Goal: Task Accomplishment & Management: Complete application form

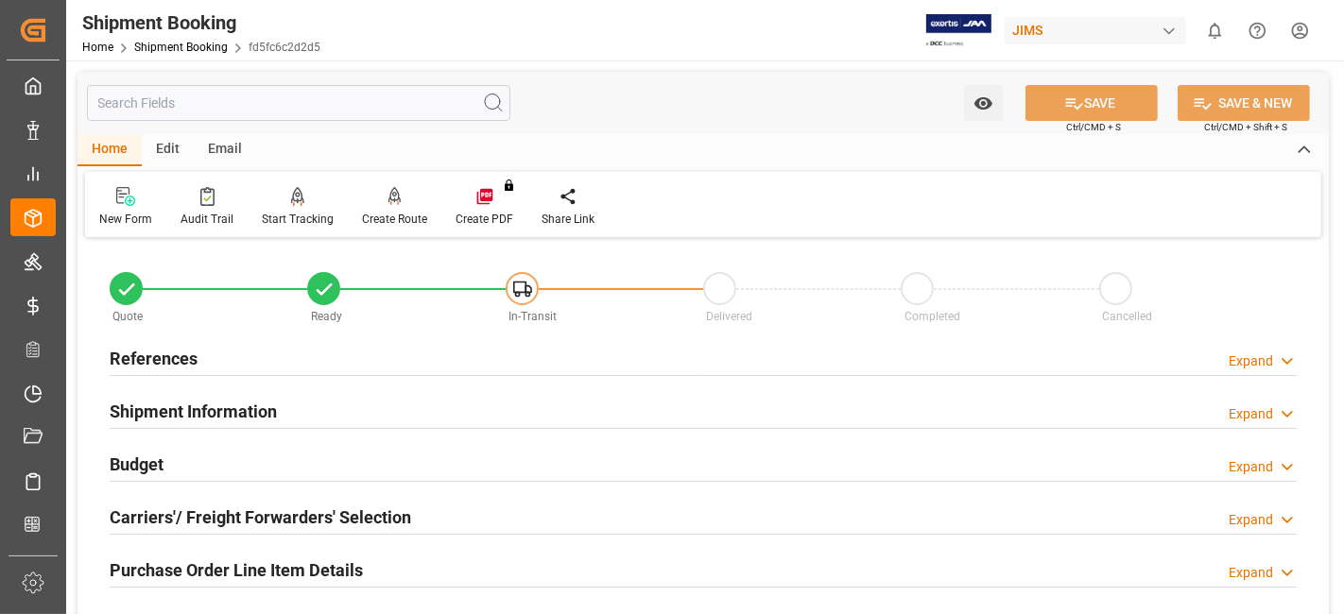
click at [237, 368] on div "References Expand" at bounding box center [703, 357] width 1187 height 36
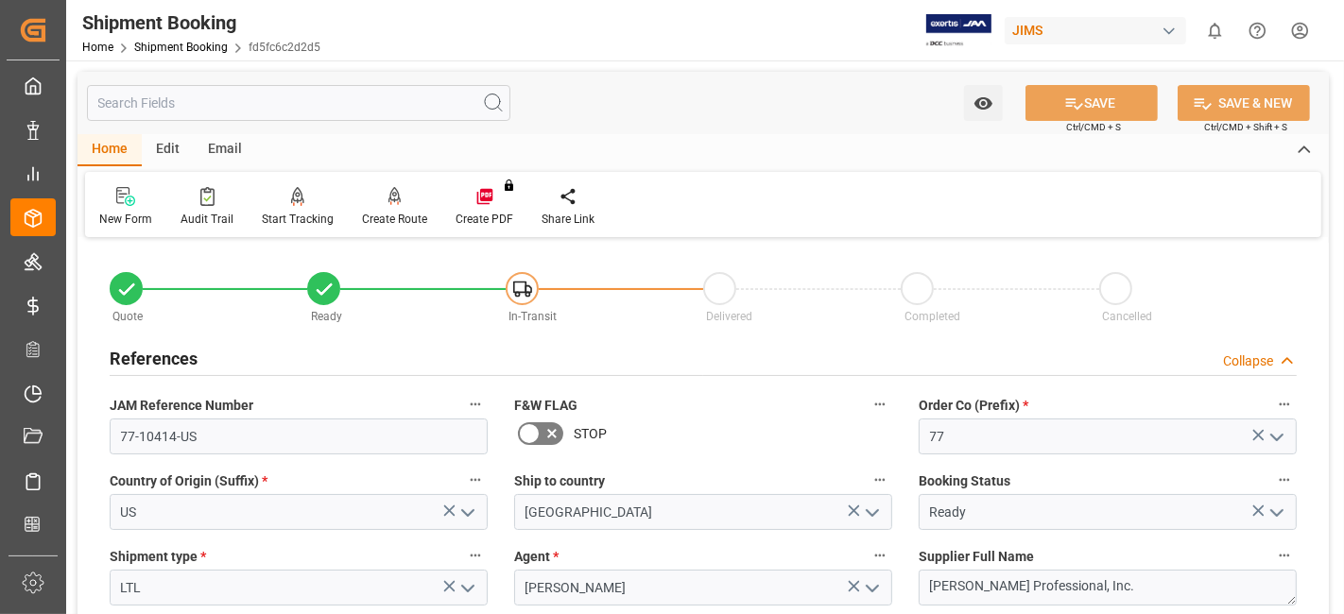
click at [237, 368] on div "References Collapse" at bounding box center [703, 357] width 1187 height 36
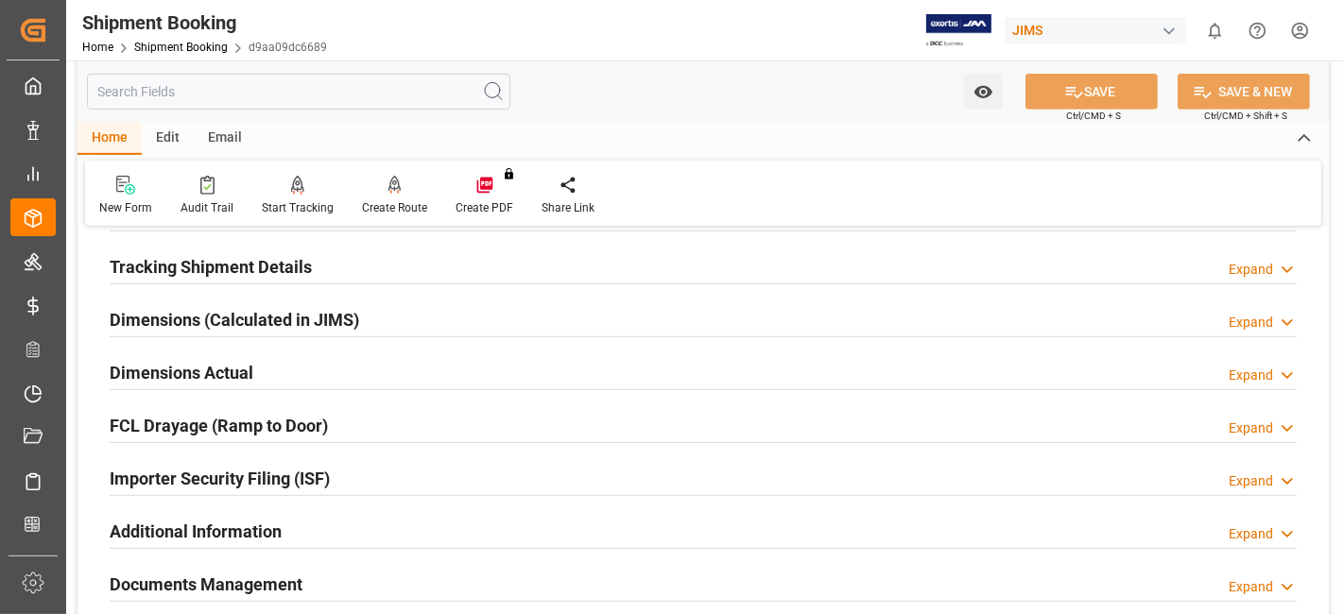
scroll to position [945, 0]
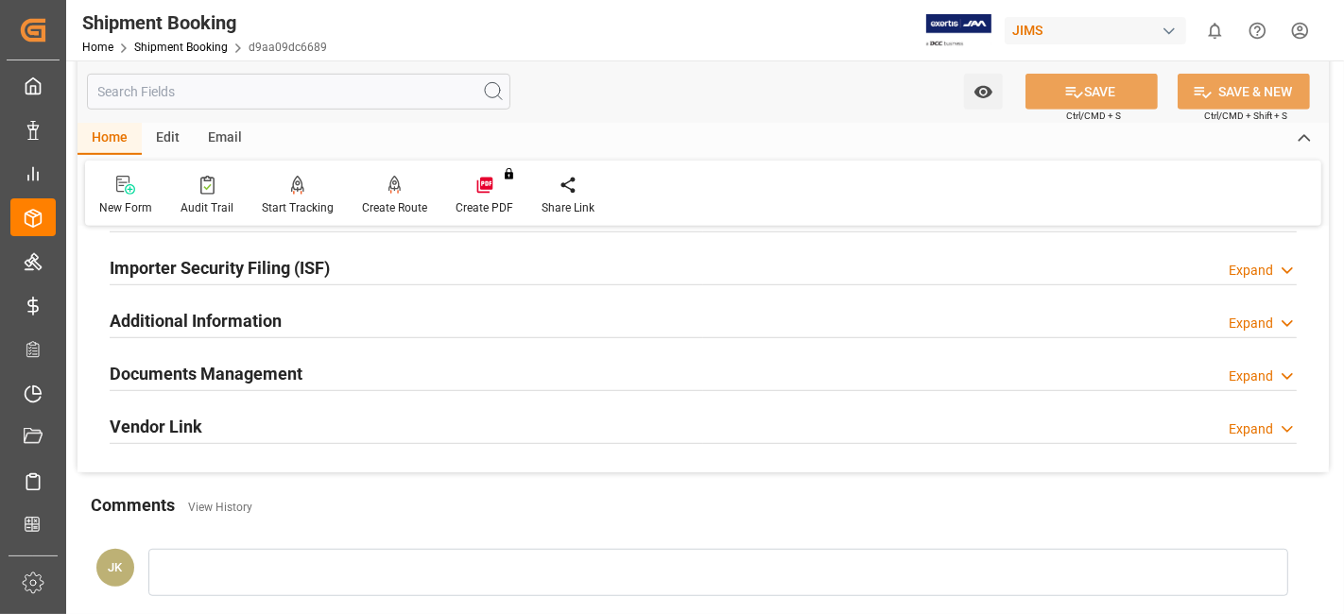
click at [251, 380] on h2 "Documents Management" at bounding box center [206, 374] width 193 height 26
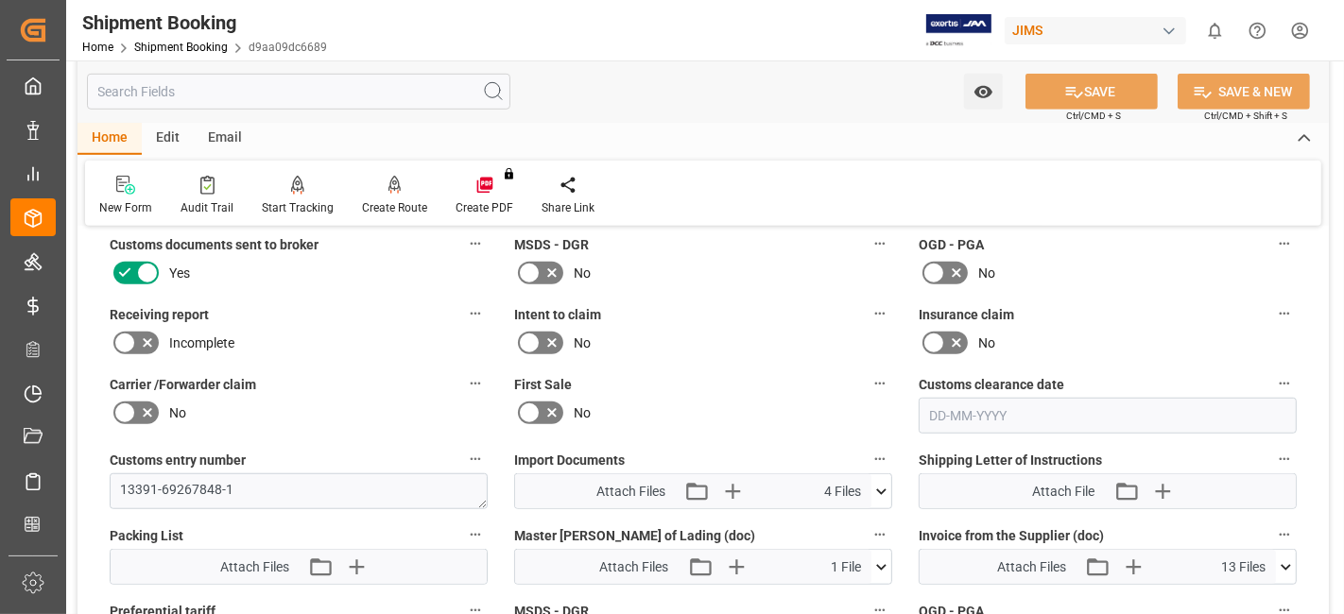
scroll to position [1259, 0]
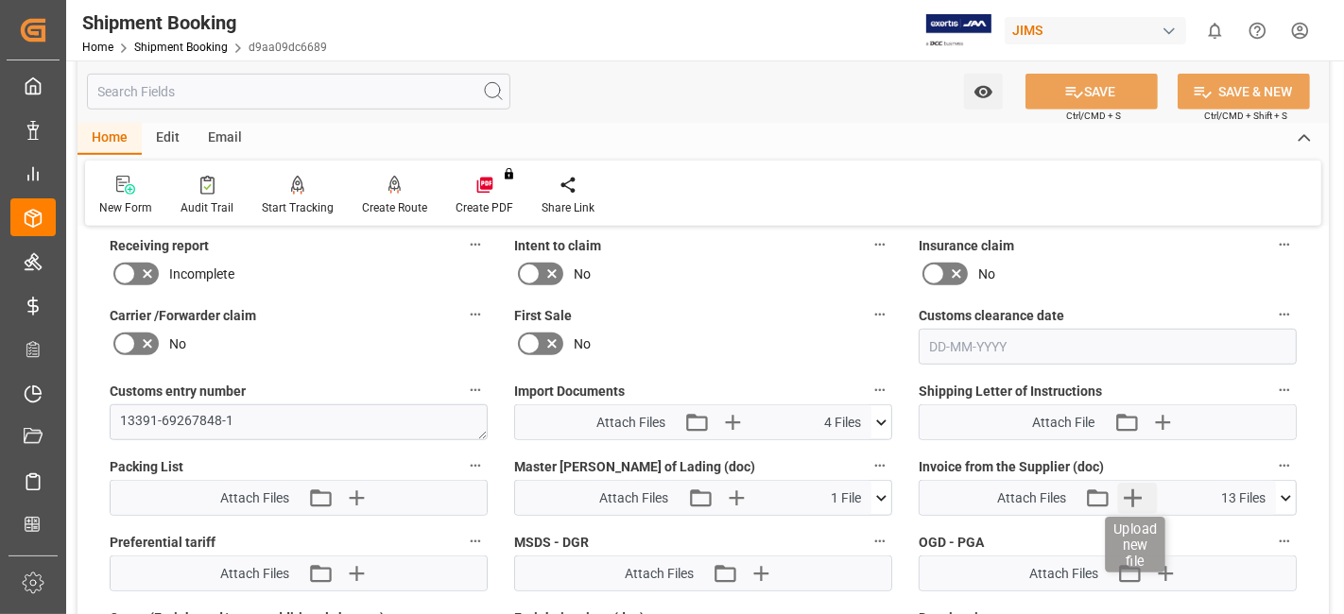
click at [1147, 489] on icon "button" at bounding box center [1133, 498] width 30 height 30
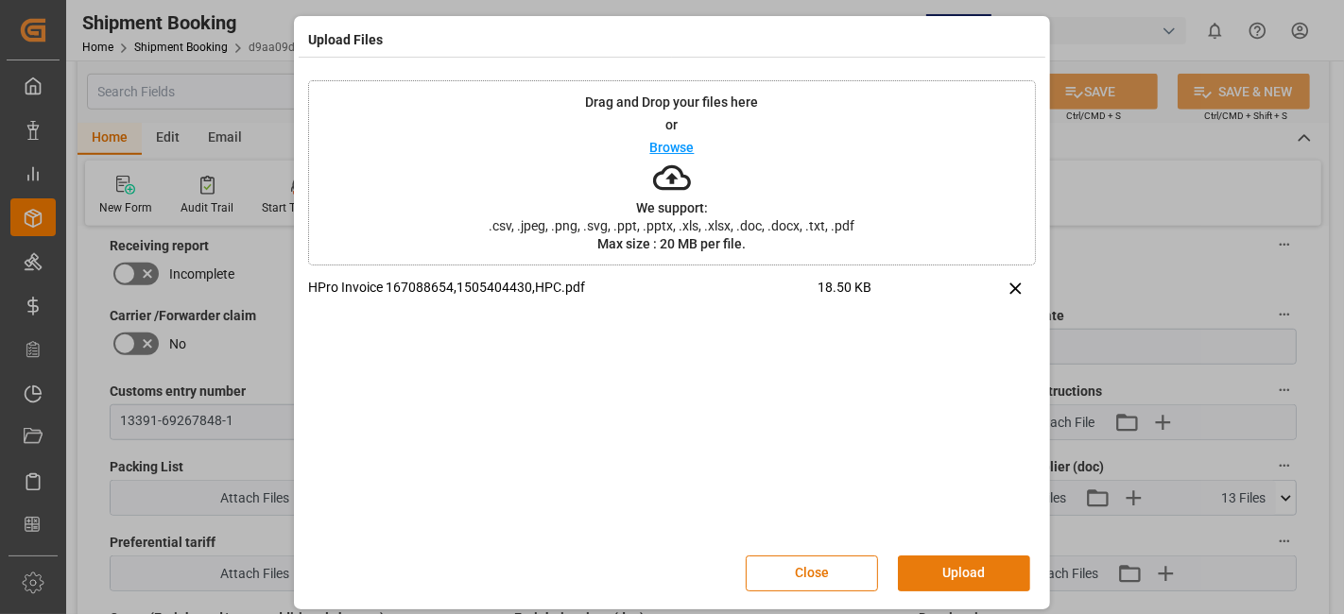
click at [939, 569] on button "Upload" at bounding box center [964, 574] width 132 height 36
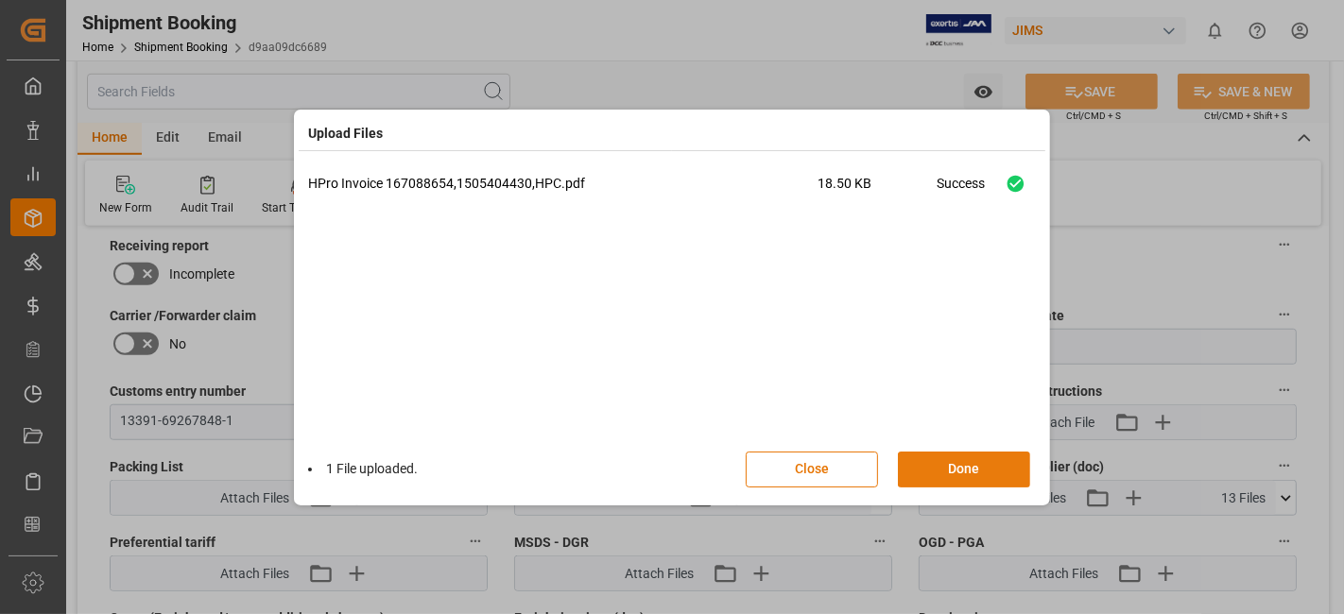
click at [958, 468] on button "Done" at bounding box center [964, 470] width 132 height 36
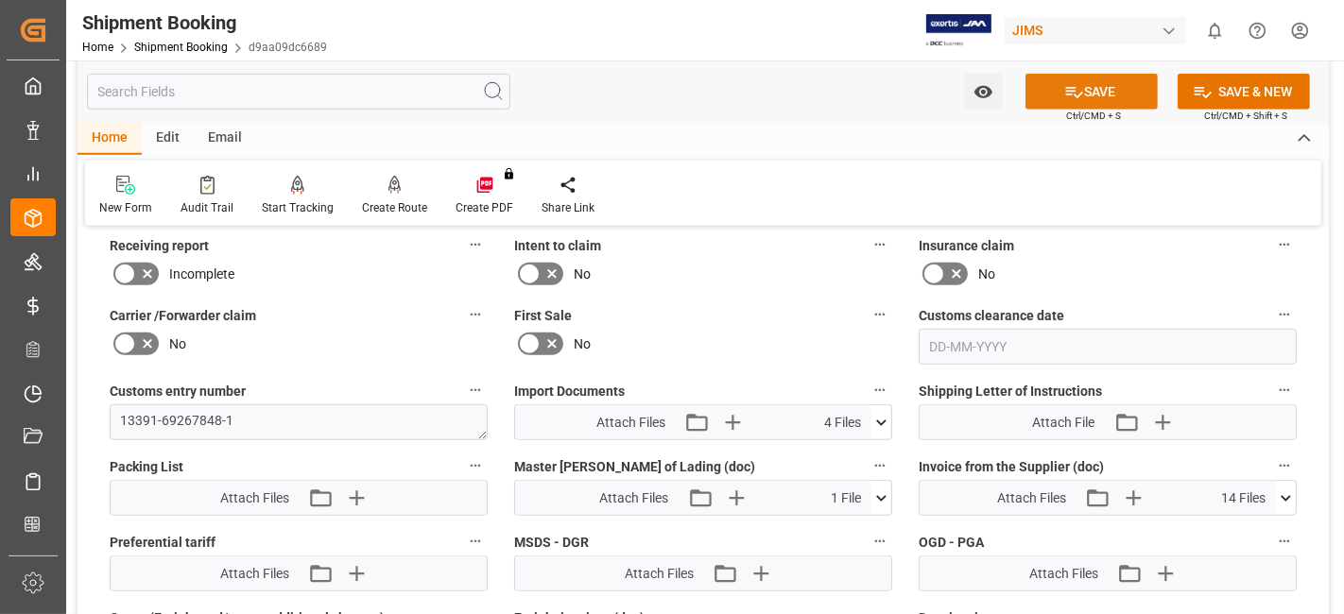
click at [1079, 95] on button "SAVE" at bounding box center [1091, 92] width 132 height 36
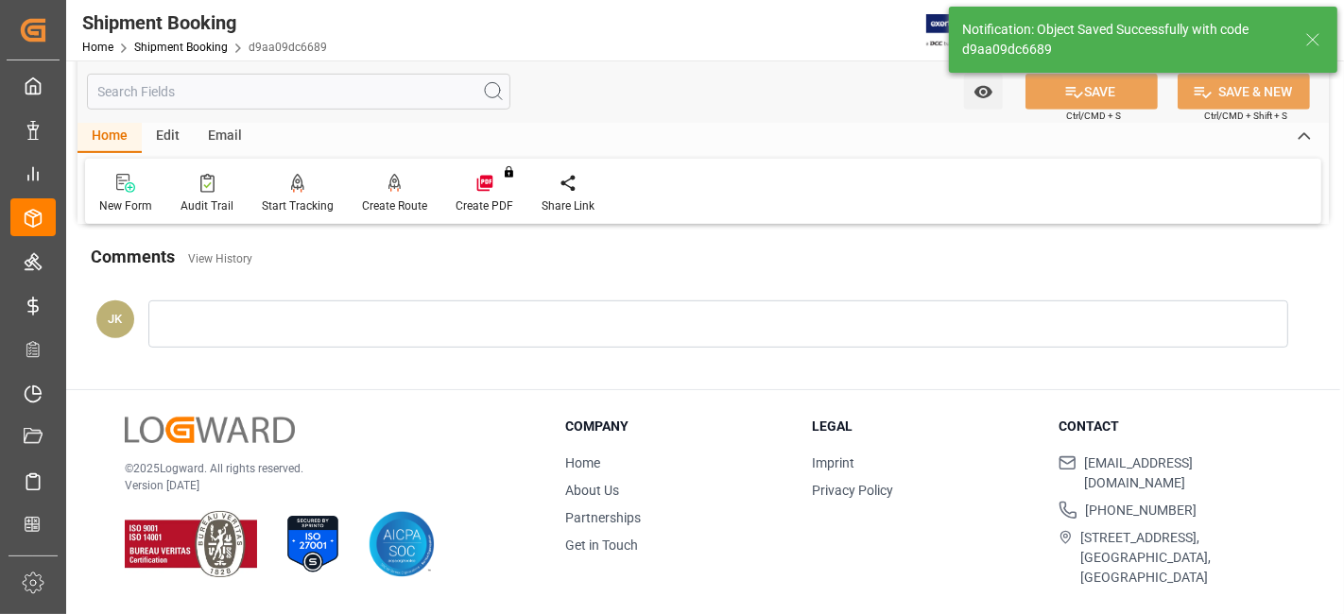
scroll to position [799, 0]
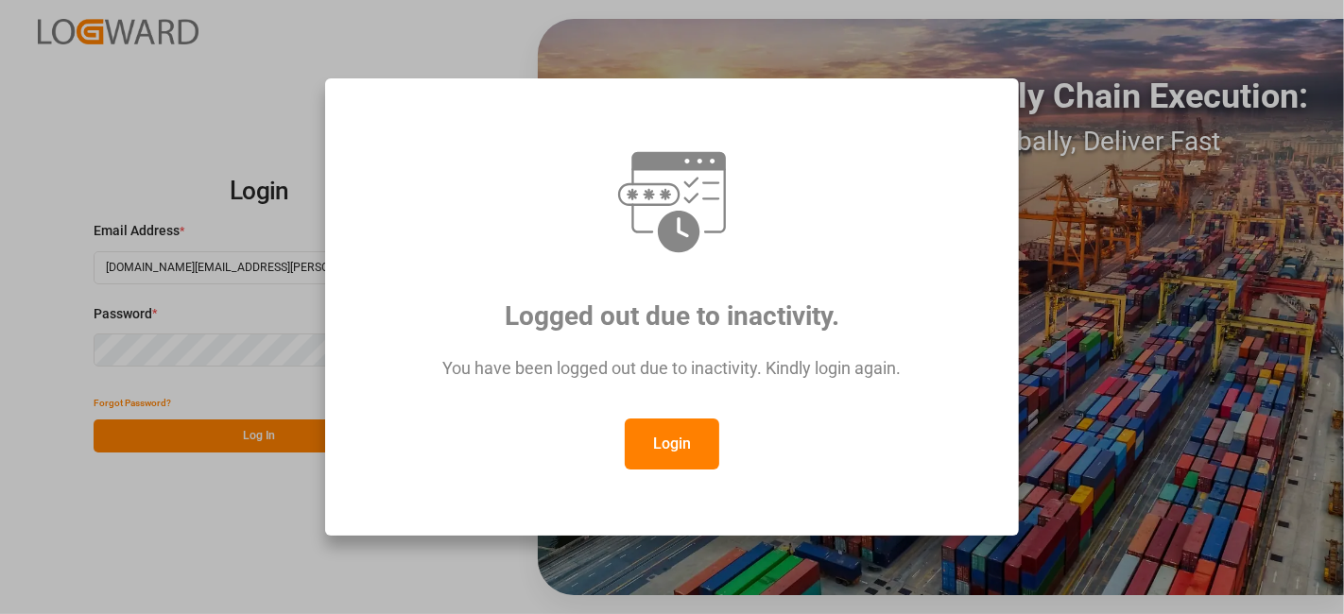
click at [686, 444] on button "Login" at bounding box center [672, 444] width 94 height 51
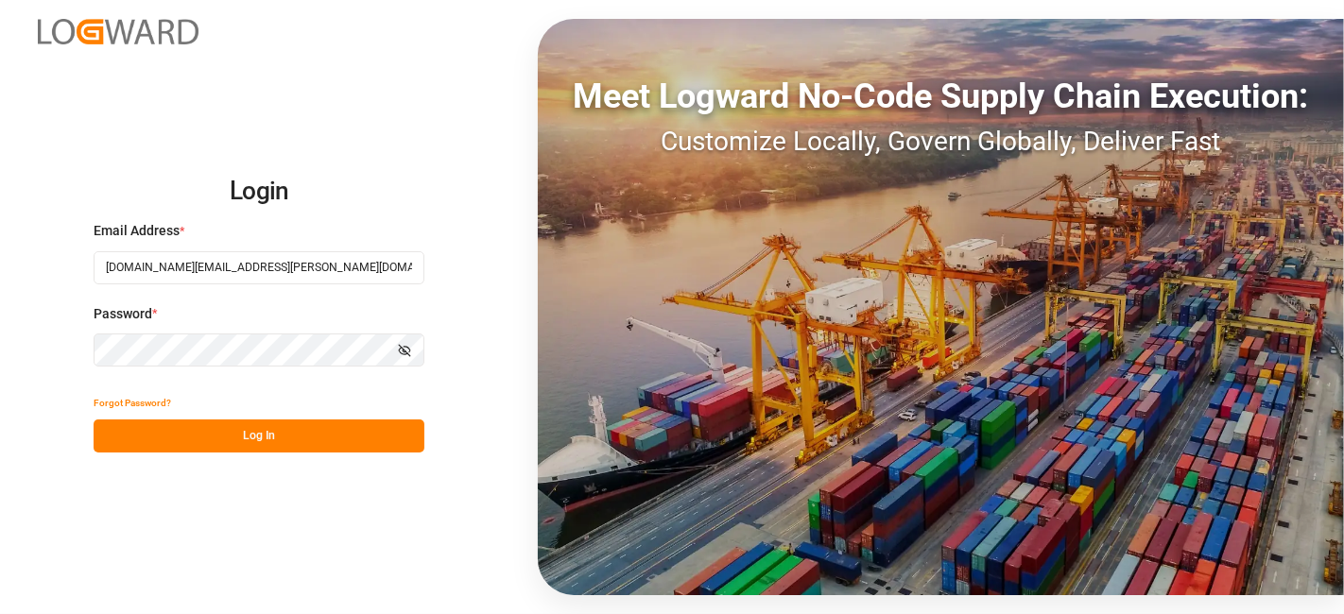
click at [284, 438] on button "Log In" at bounding box center [259, 436] width 331 height 33
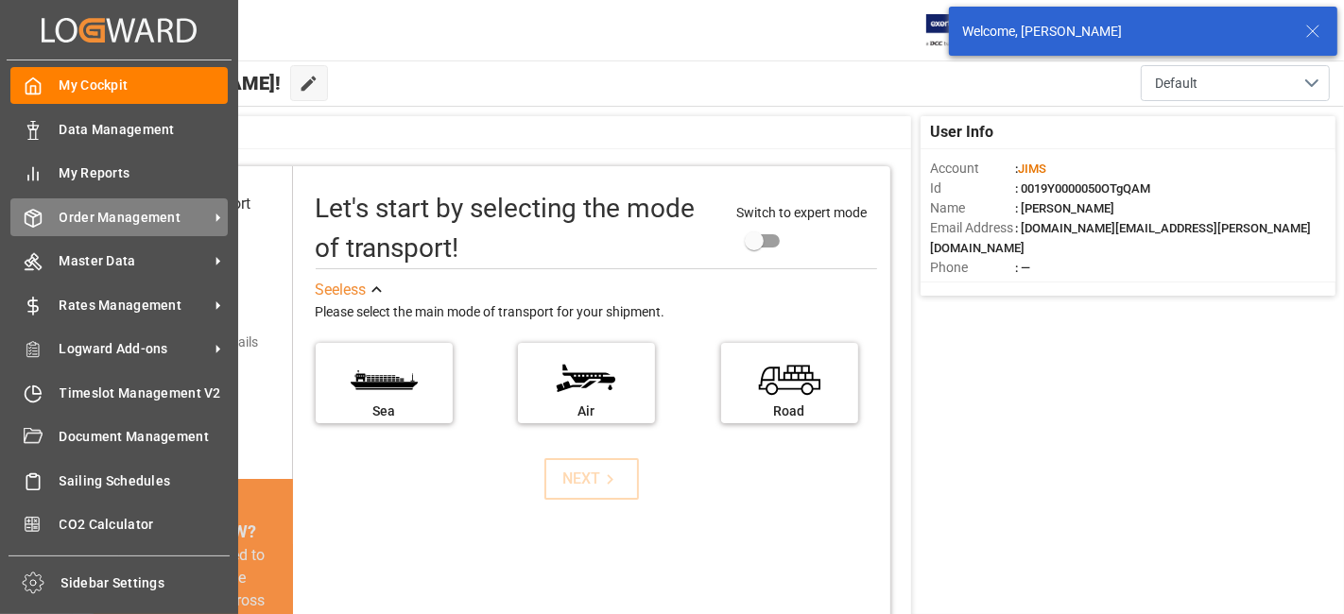
click at [132, 215] on span "Order Management" at bounding box center [134, 218] width 149 height 20
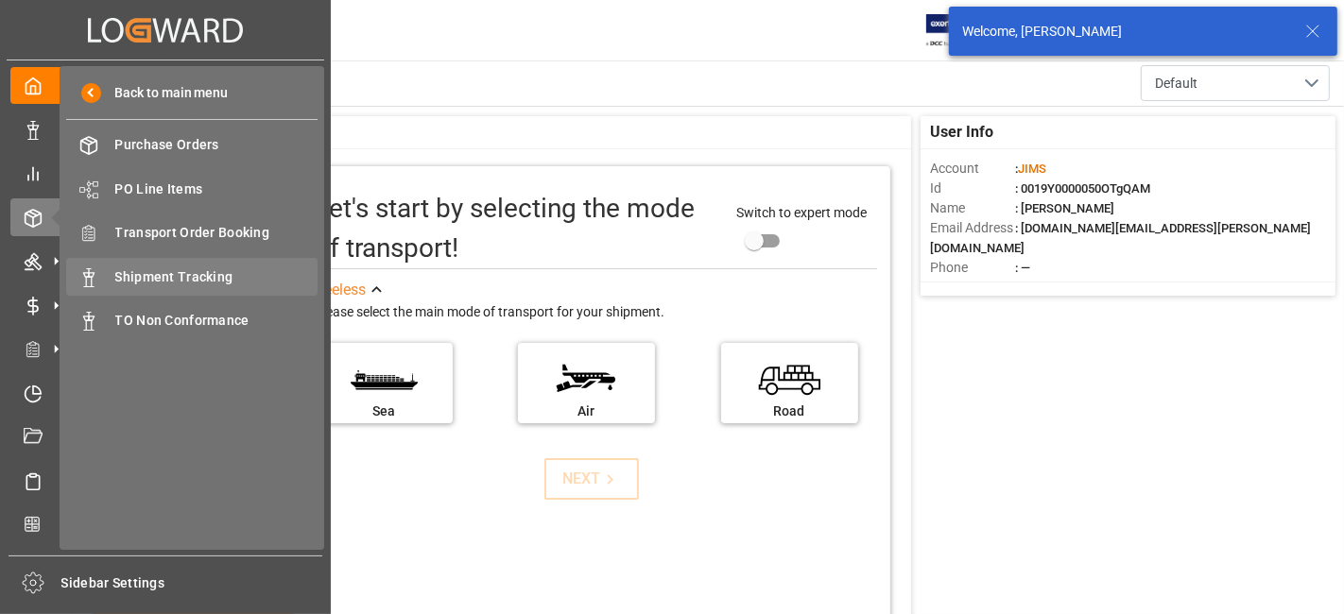
click at [196, 271] on span "Shipment Tracking" at bounding box center [216, 277] width 203 height 20
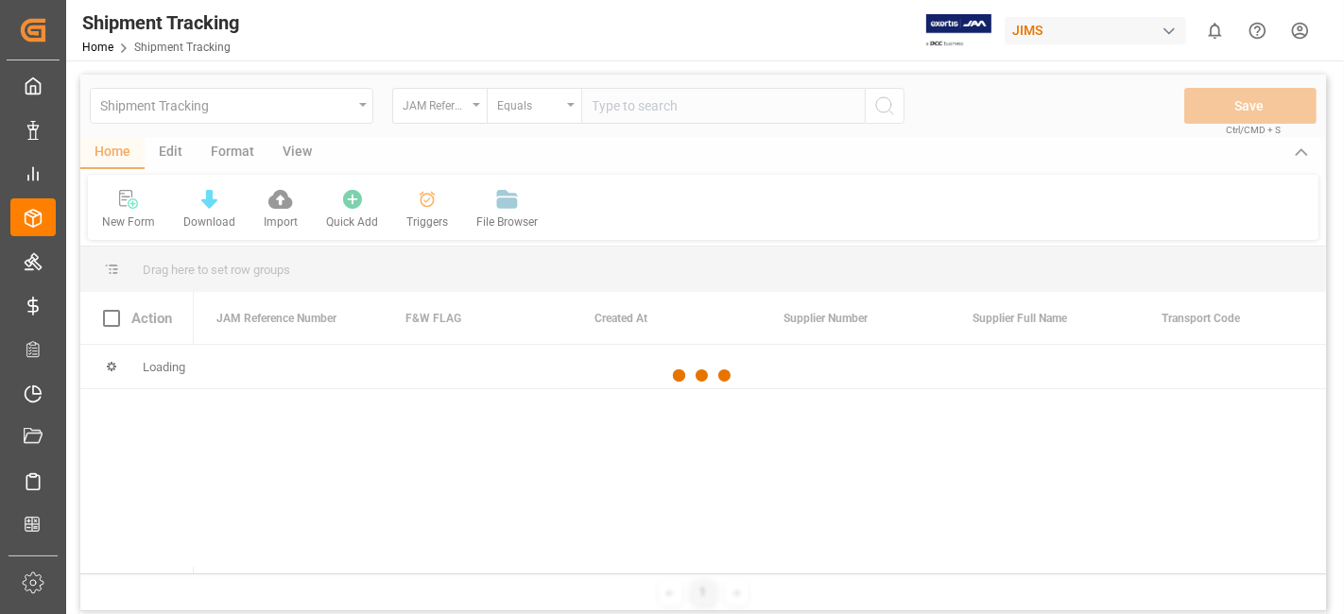
click at [624, 111] on div at bounding box center [702, 376] width 1245 height 603
click at [621, 111] on div at bounding box center [702, 376] width 1245 height 603
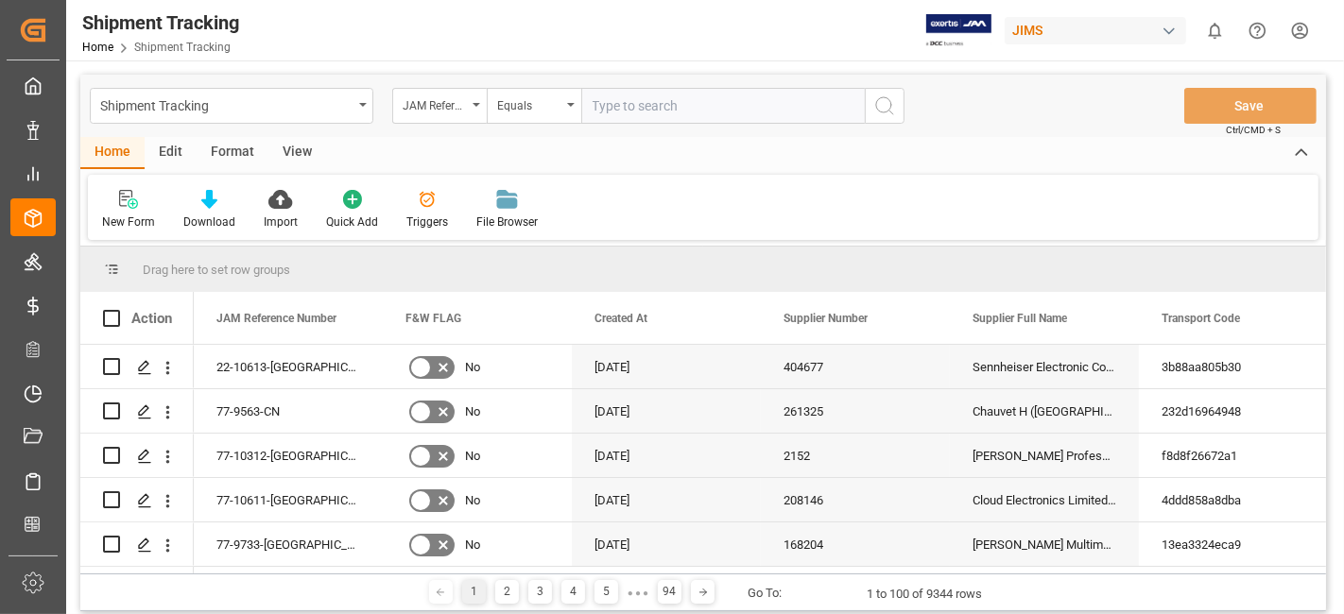
click at [619, 108] on input "text" at bounding box center [722, 106] width 283 height 36
paste input "77-10312-DK"
type input "77-10312-DK"
click at [880, 110] on icon "search button" at bounding box center [884, 105] width 23 height 23
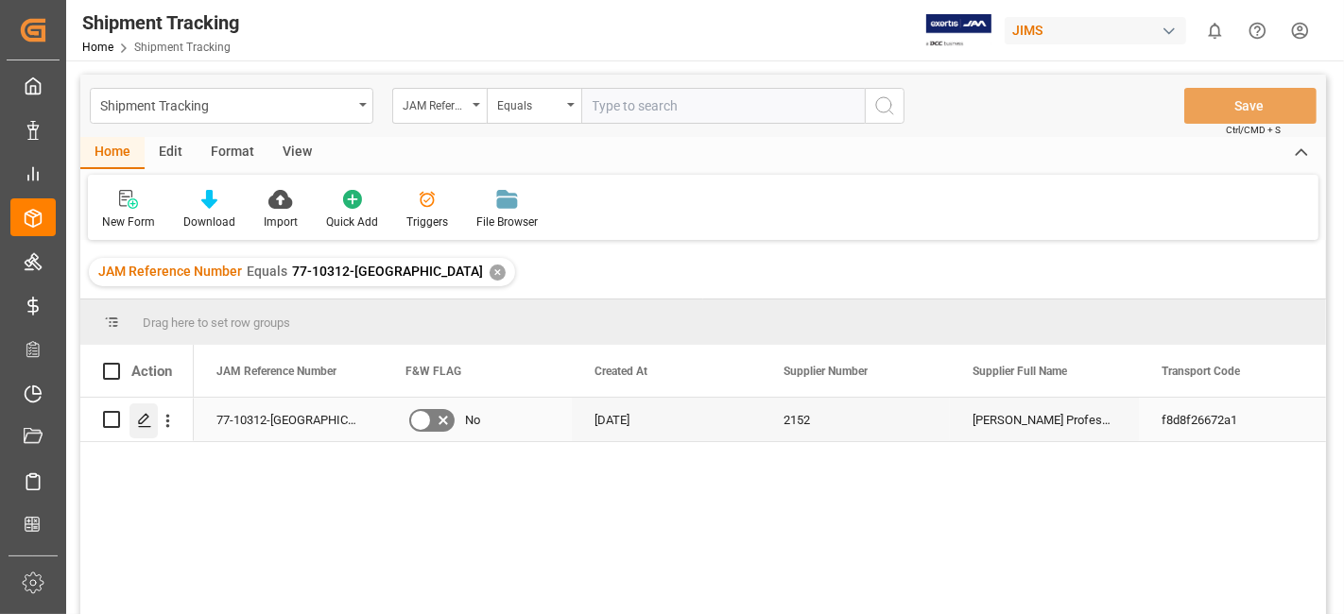
click at [146, 417] on polygon "Press SPACE to select this row." at bounding box center [143, 418] width 9 height 9
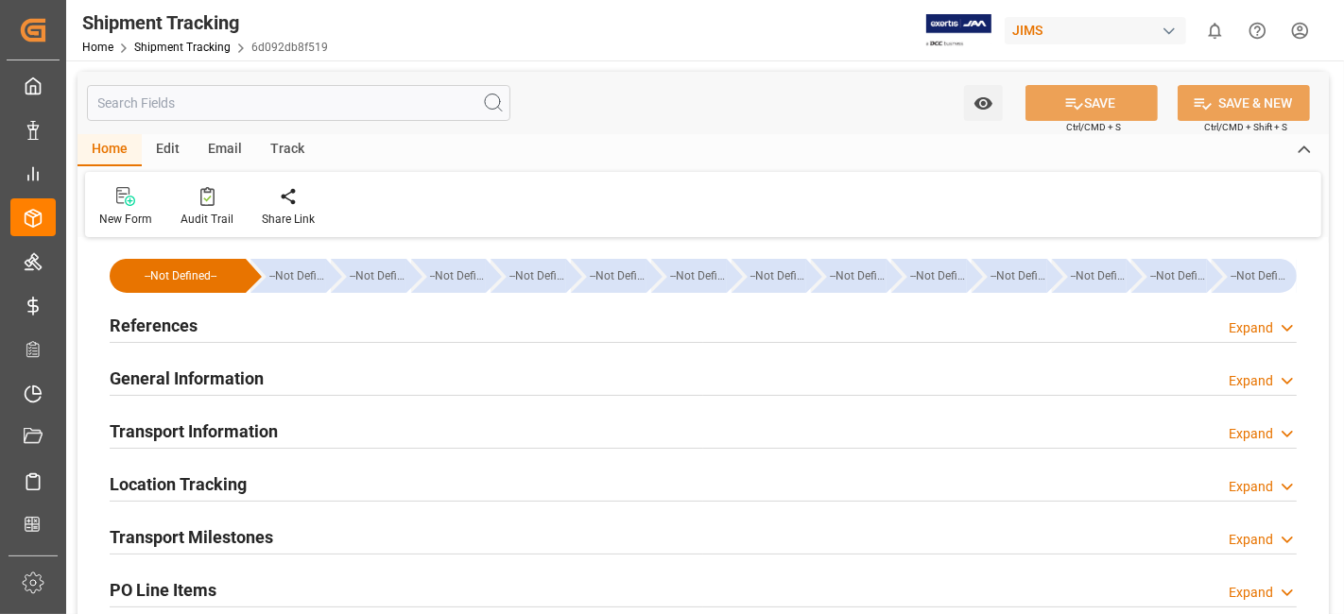
type input "18-08-2025 09:00"
type input "15-08-2025 17:47"
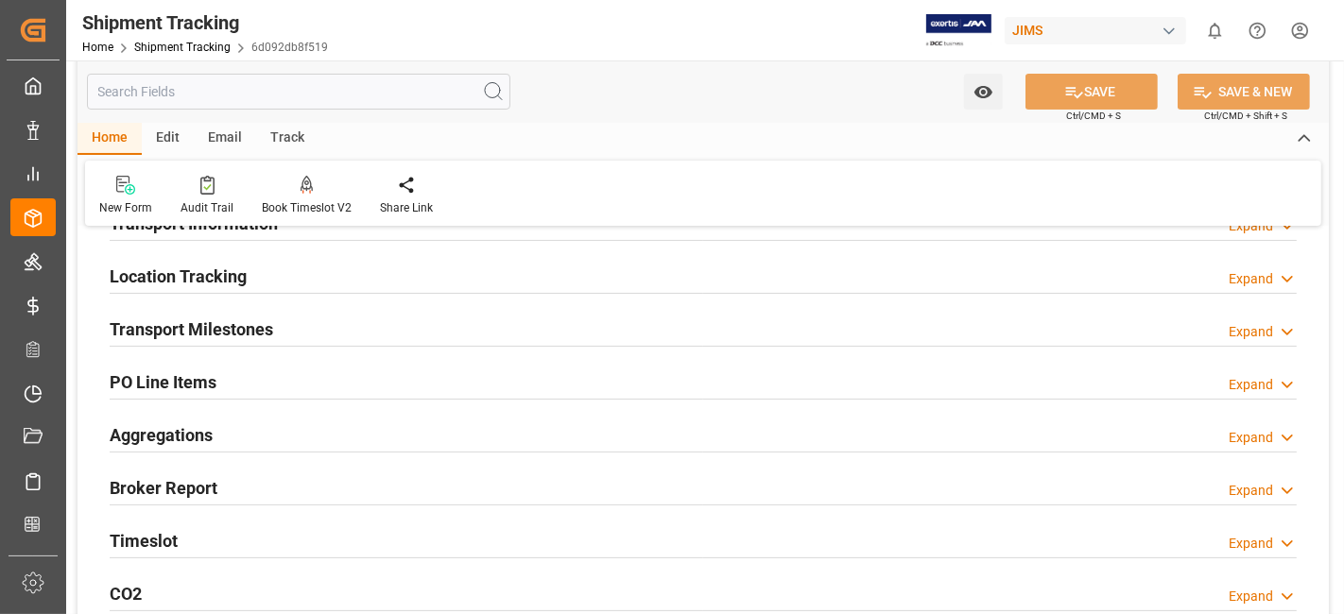
scroll to position [210, 0]
click at [205, 481] on h2 "Broker Report" at bounding box center [164, 486] width 108 height 26
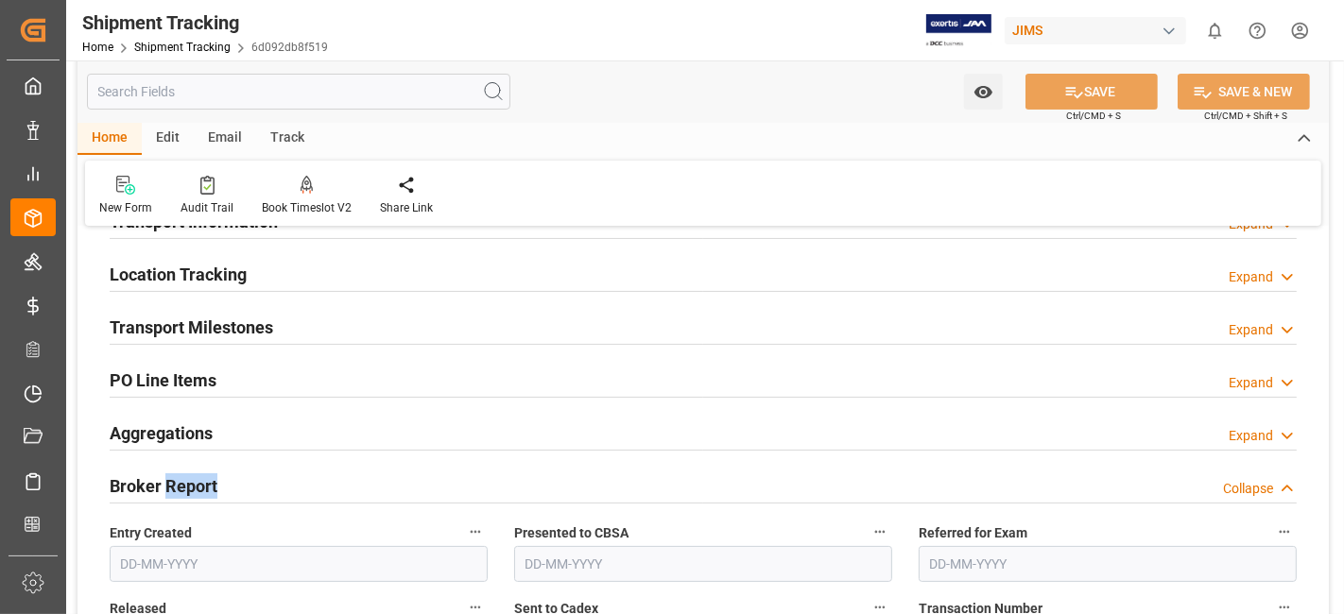
click at [205, 481] on h2 "Broker Report" at bounding box center [164, 486] width 108 height 26
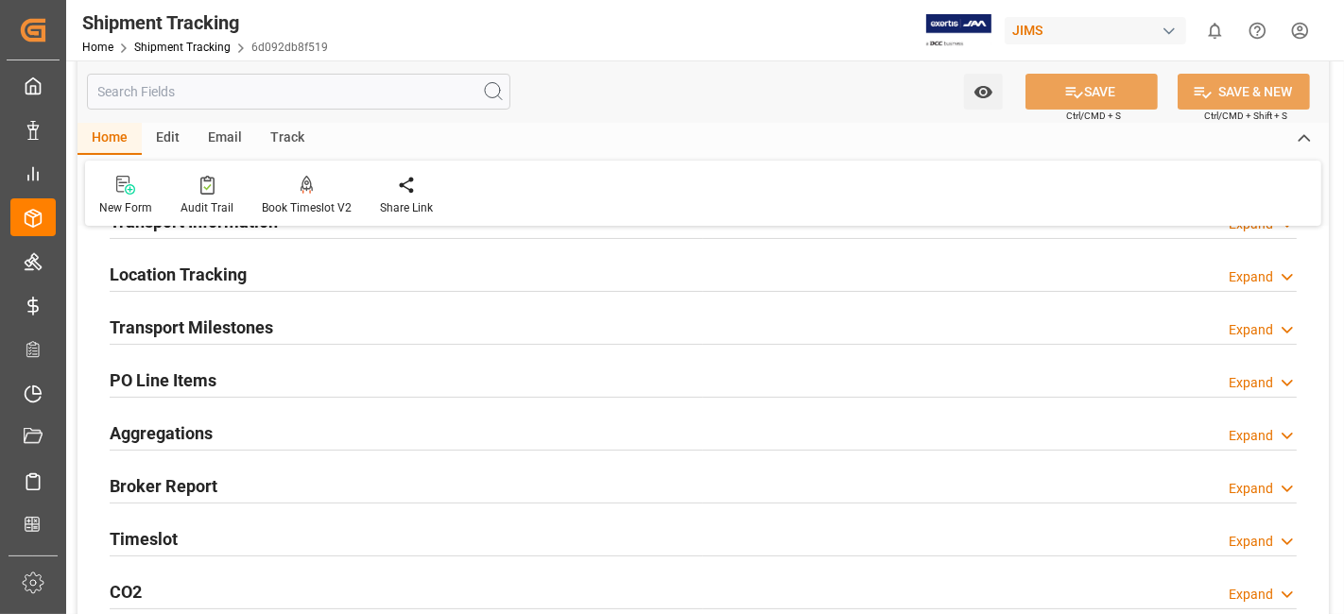
click at [184, 531] on div "Timeslot Expand" at bounding box center [703, 538] width 1187 height 36
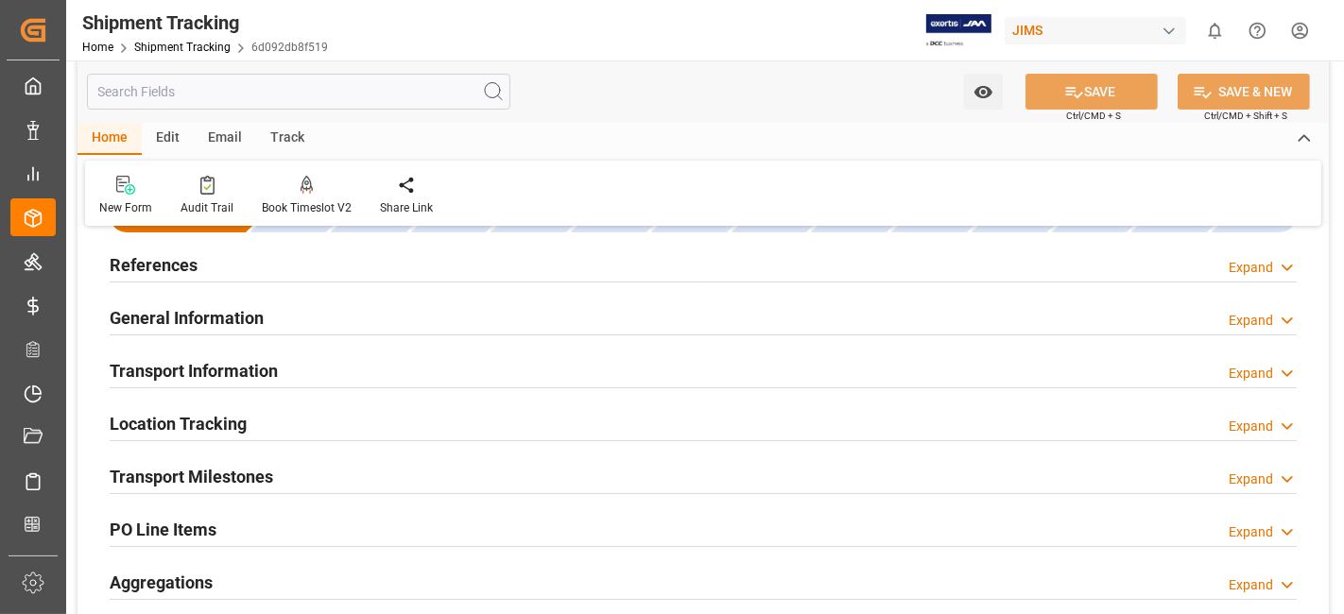
scroll to position [0, 0]
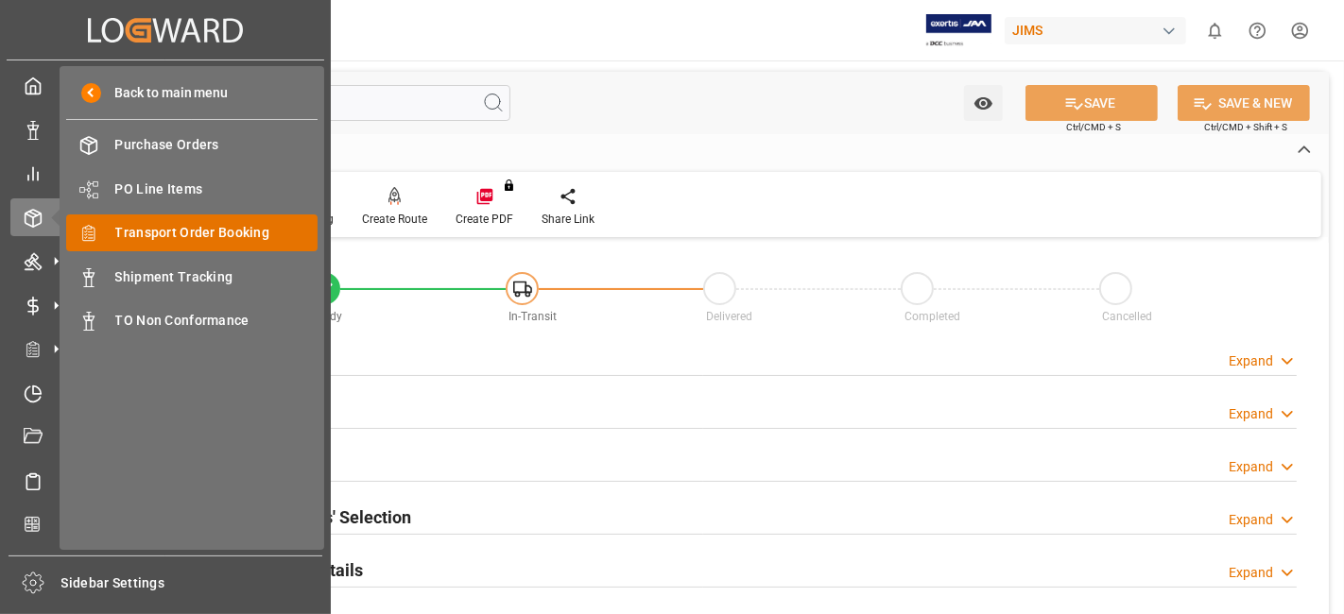
click at [230, 224] on span "Transport Order Booking" at bounding box center [216, 233] width 203 height 20
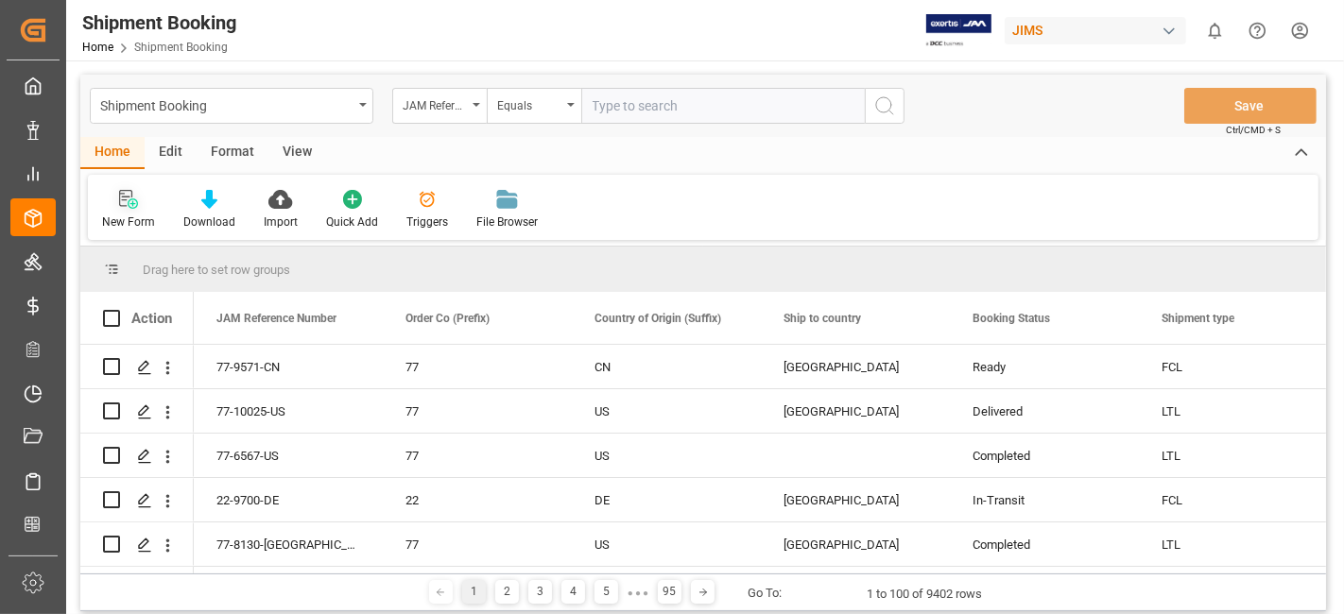
click at [130, 207] on icon at bounding box center [133, 203] width 10 height 10
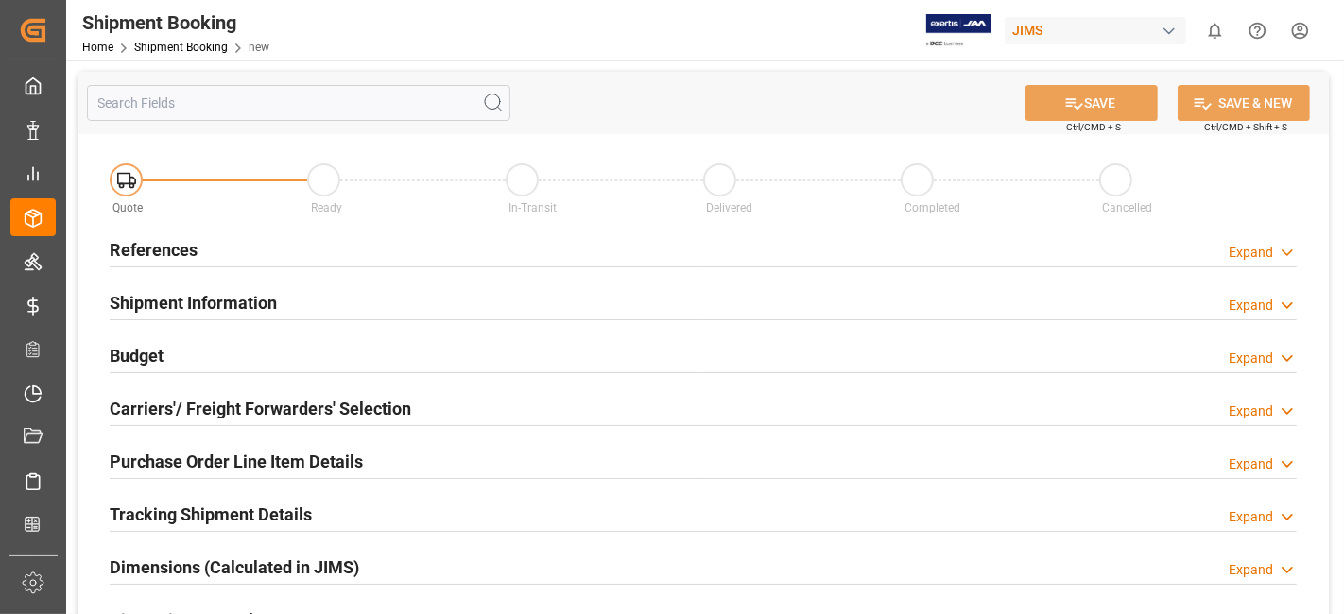
click at [221, 245] on div "References Expand" at bounding box center [703, 249] width 1187 height 36
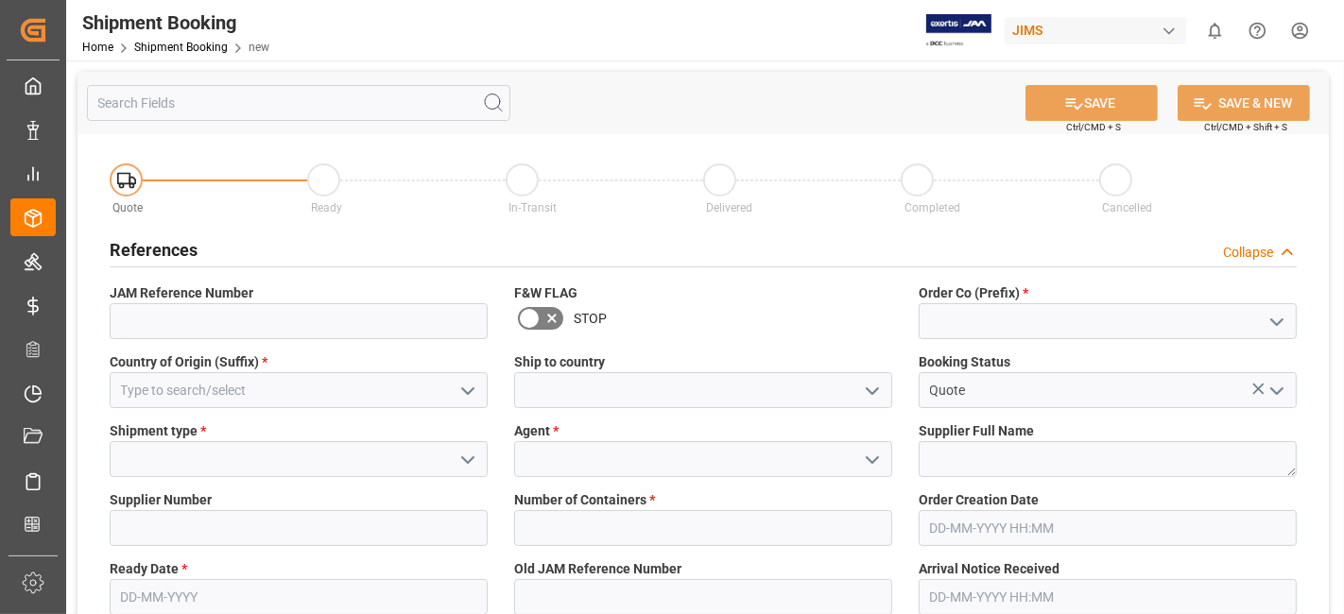
click at [1281, 322] on icon "open menu" at bounding box center [1276, 322] width 23 height 23
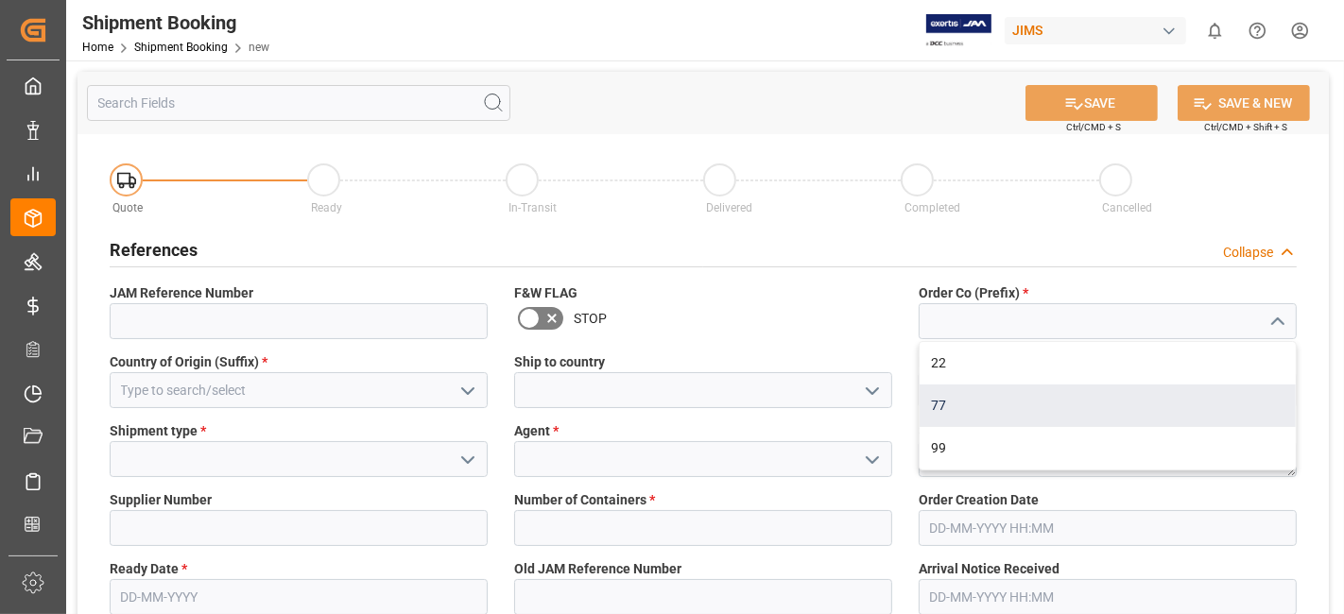
click at [1058, 399] on div "77" at bounding box center [1107, 406] width 376 height 43
type input "77"
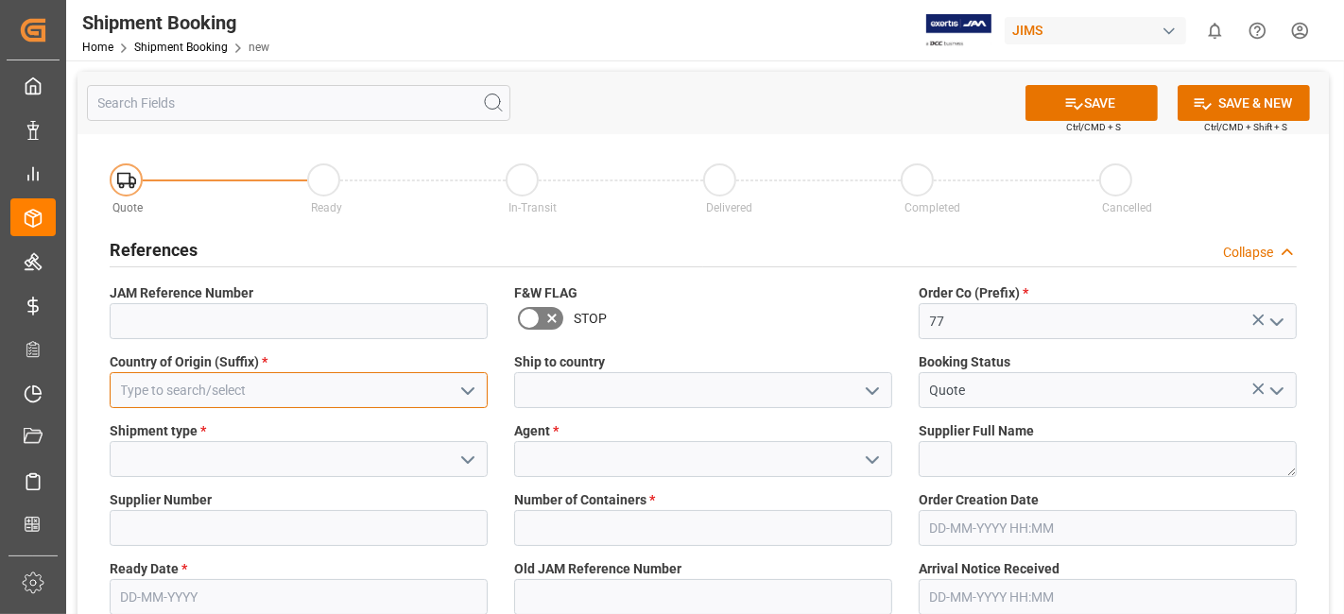
click at [262, 387] on input at bounding box center [299, 390] width 378 height 36
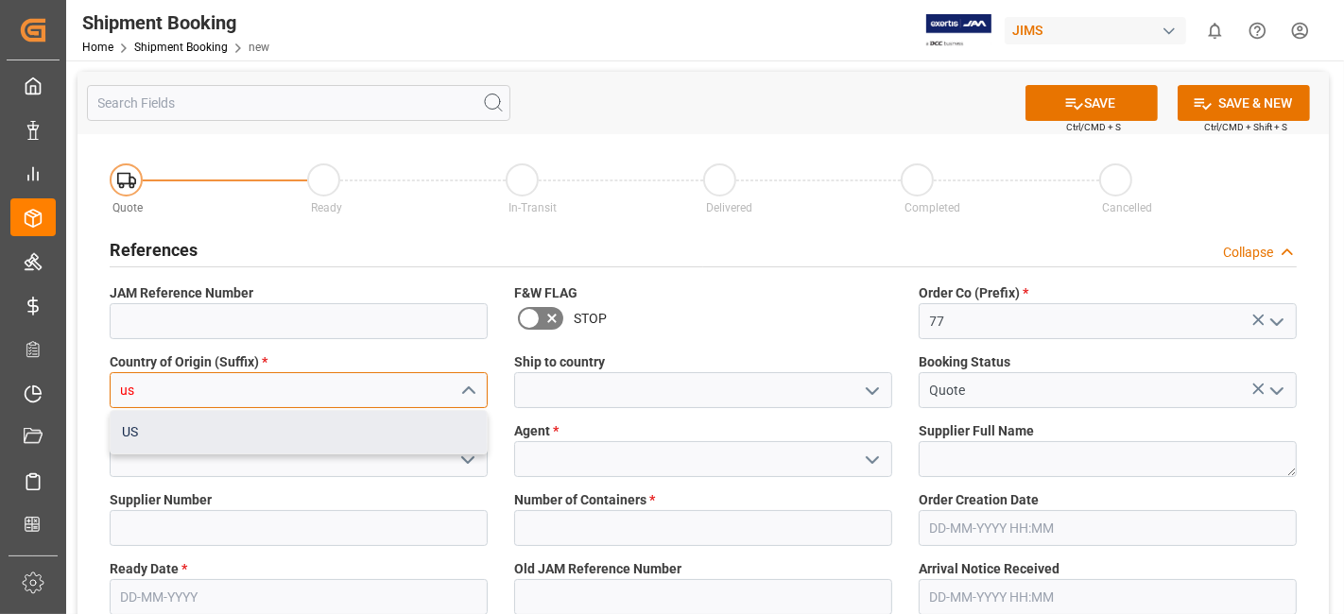
click at [296, 436] on div "US" at bounding box center [299, 432] width 376 height 43
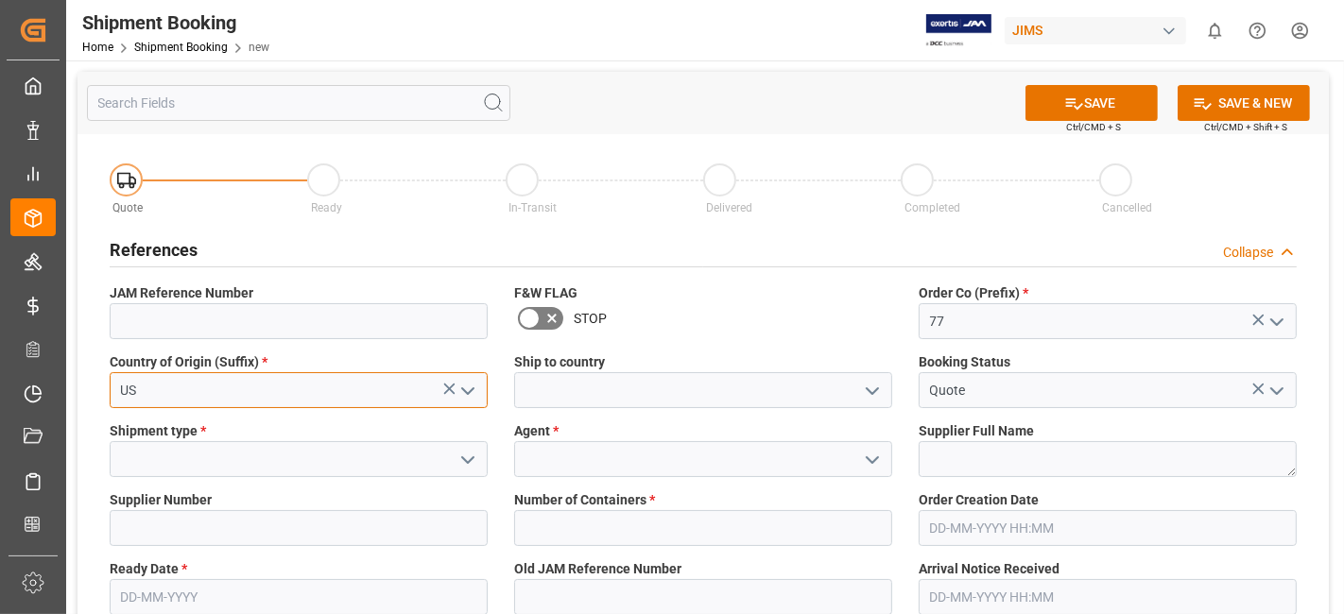
type input "US"
click at [879, 396] on icon "open menu" at bounding box center [872, 391] width 23 height 23
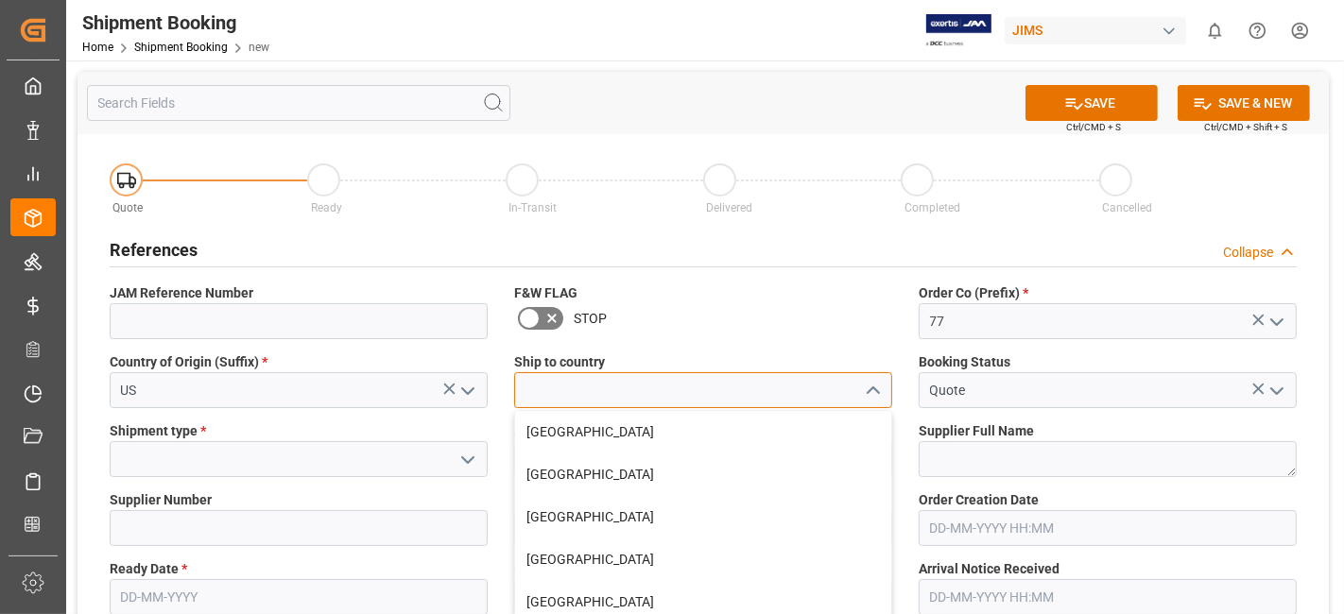
click at [659, 387] on input at bounding box center [703, 390] width 378 height 36
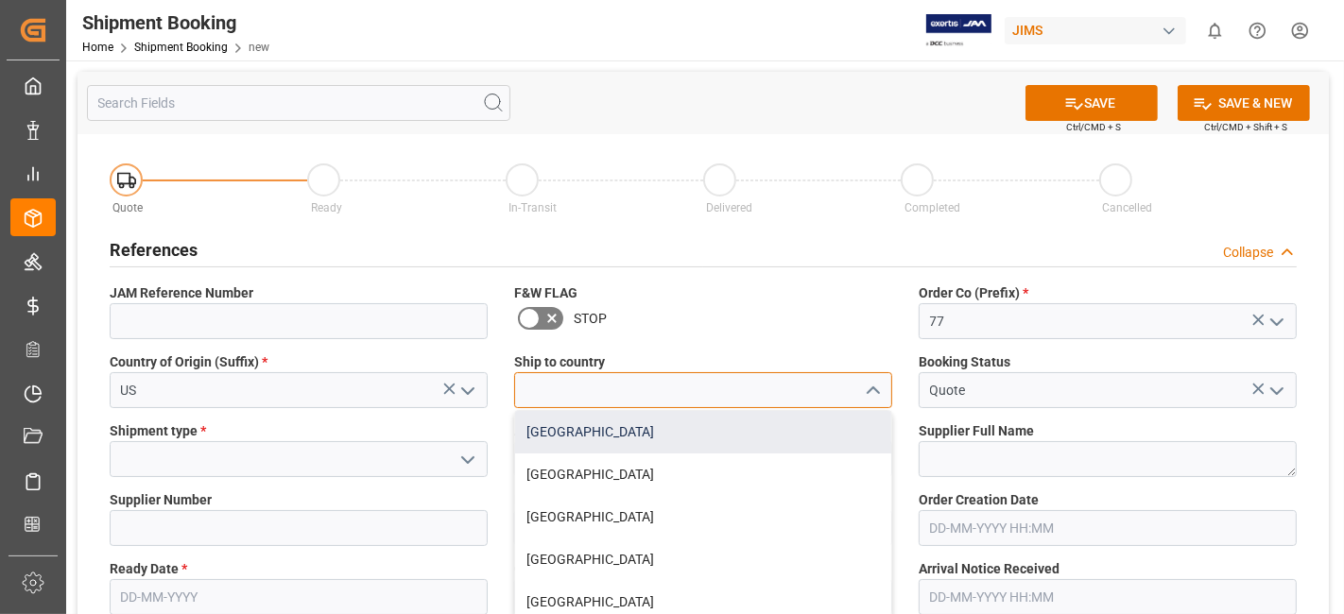
click at [567, 443] on div "[GEOGRAPHIC_DATA]" at bounding box center [703, 432] width 376 height 43
type input "[GEOGRAPHIC_DATA]"
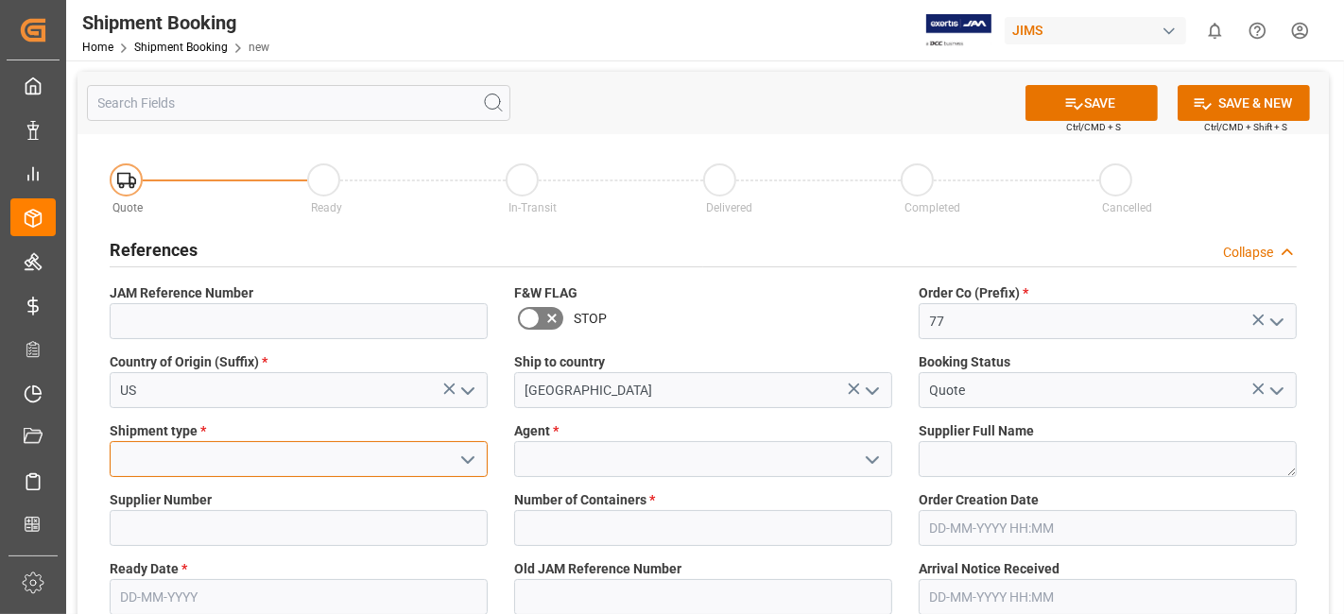
click at [486, 468] on input at bounding box center [299, 459] width 378 height 36
click at [456, 464] on icon "open menu" at bounding box center [467, 460] width 23 height 23
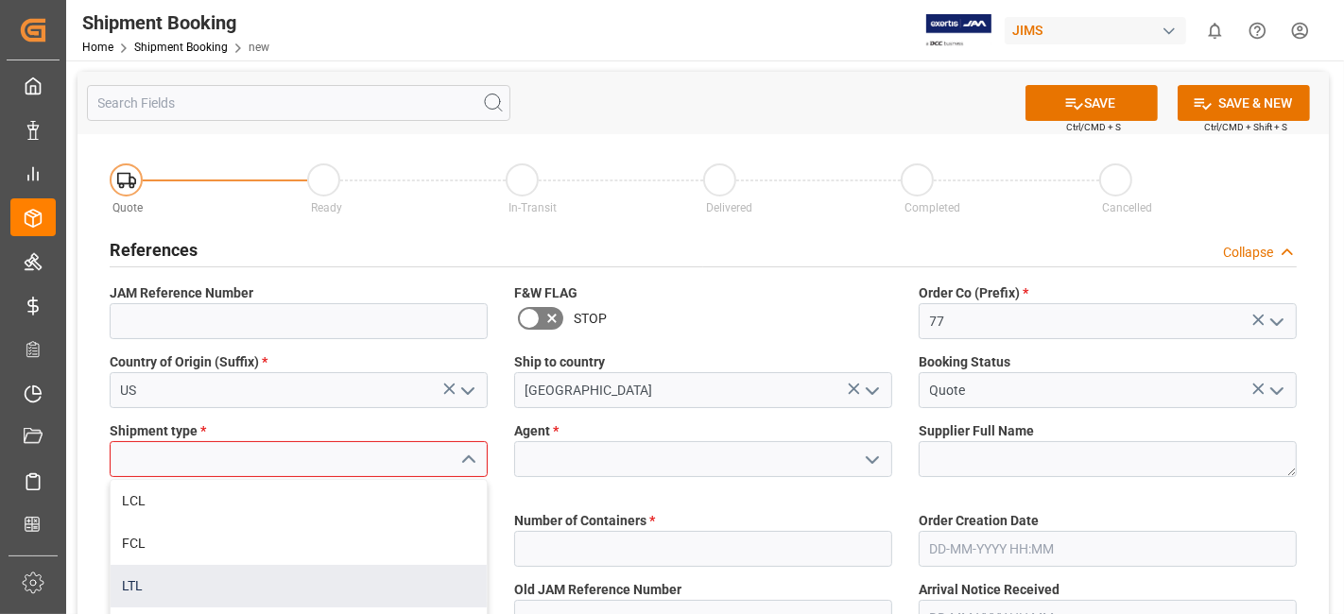
click at [333, 589] on div "LTL" at bounding box center [299, 586] width 376 height 43
type input "LTL"
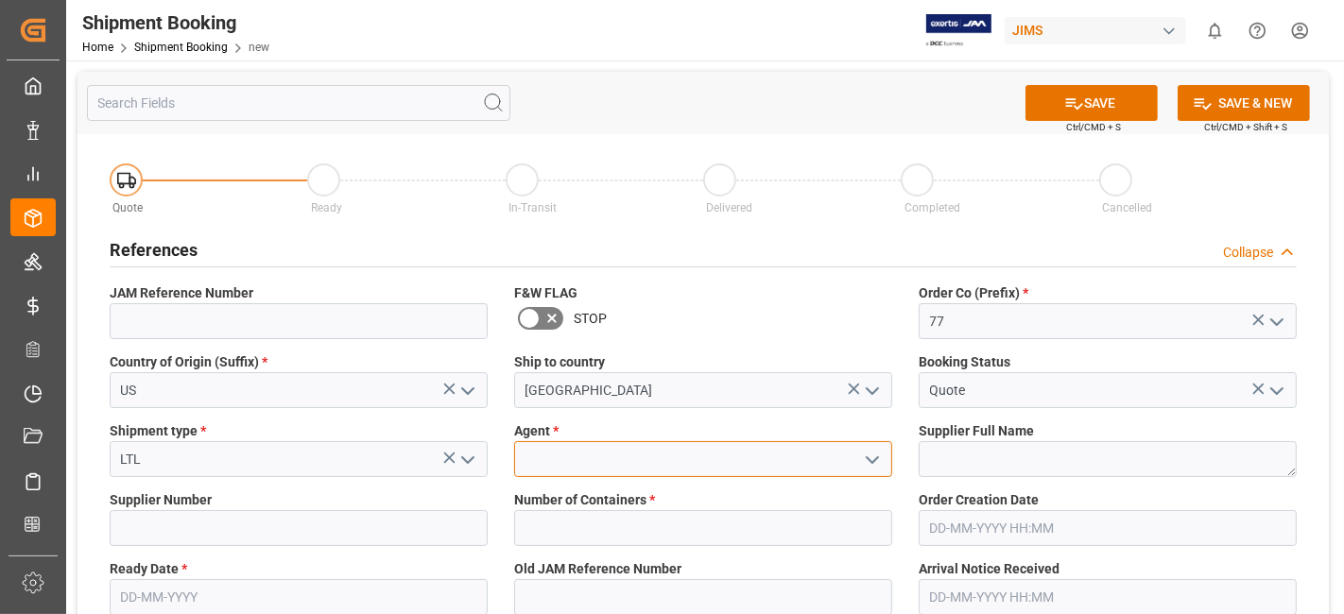
click at [777, 465] on input at bounding box center [703, 459] width 378 height 36
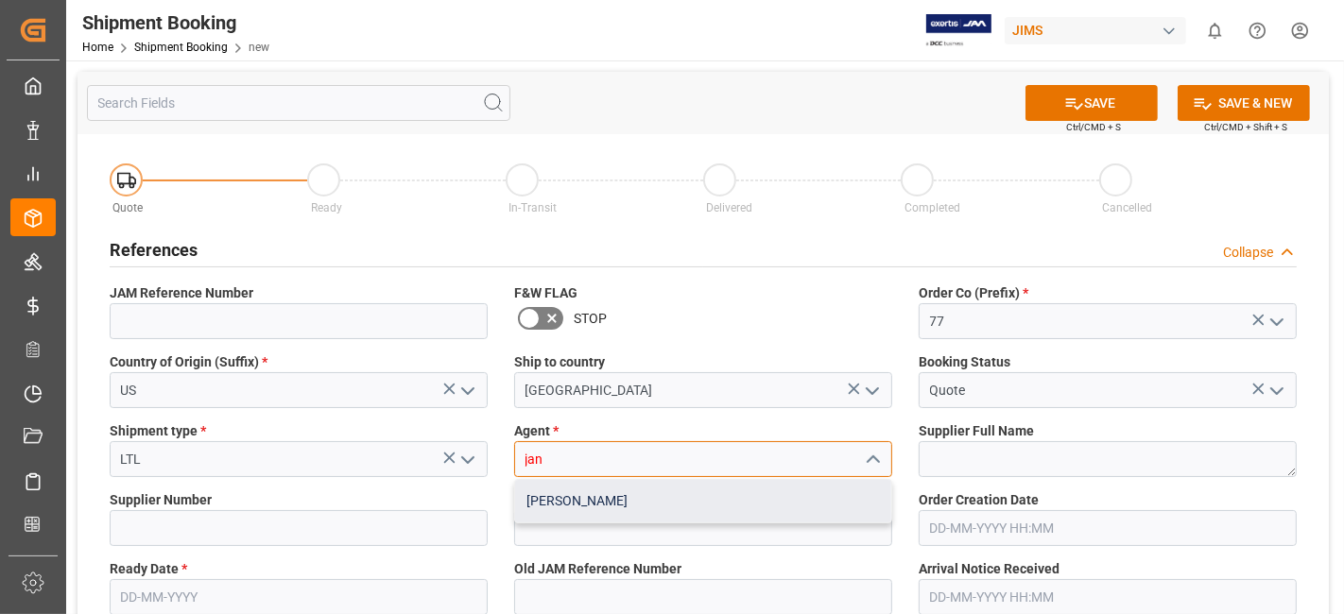
click at [748, 503] on div "[PERSON_NAME]" at bounding box center [703, 501] width 376 height 43
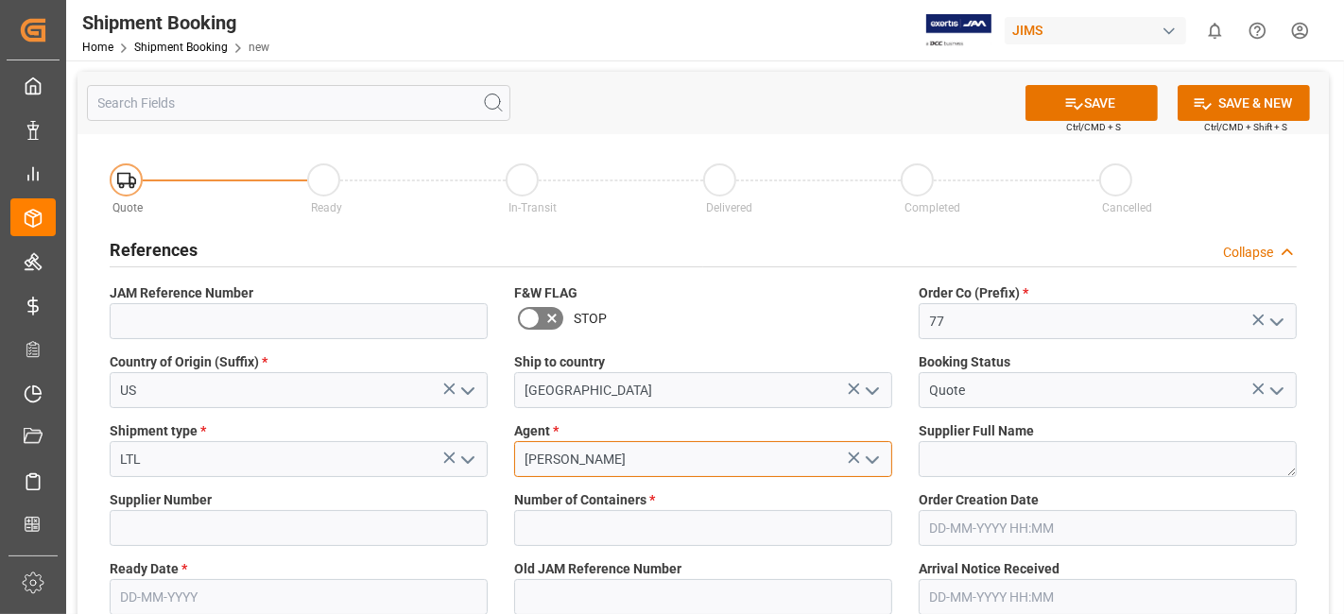
type input "[PERSON_NAME]"
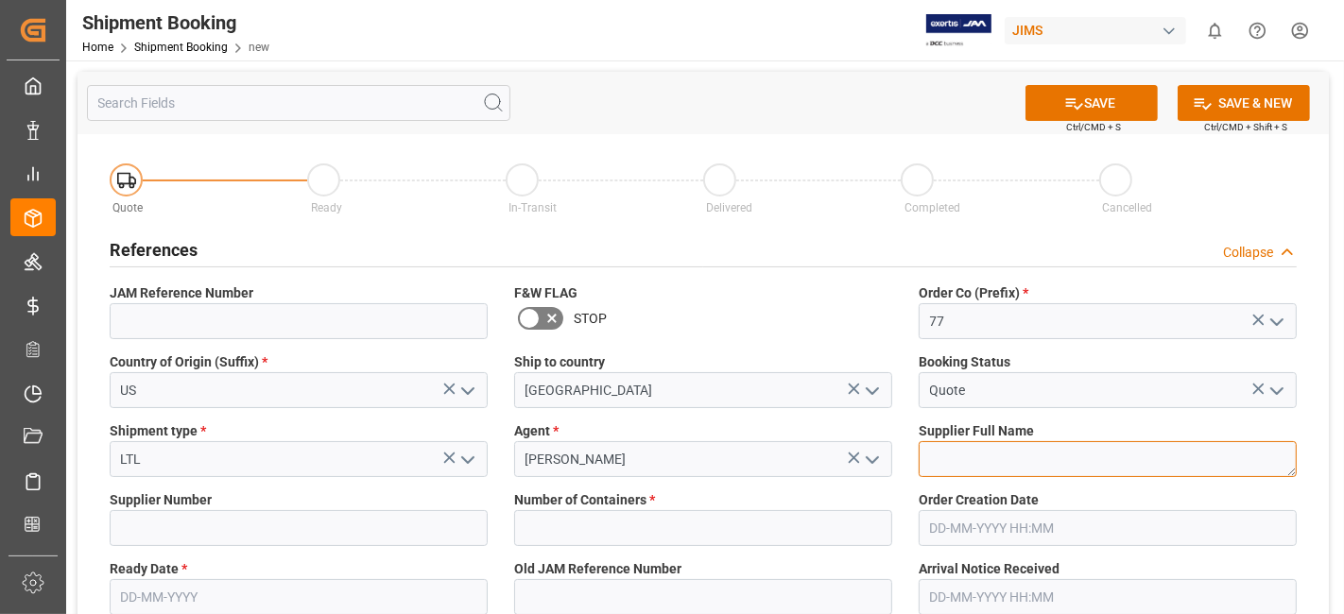
click at [969, 459] on textarea at bounding box center [1107, 459] width 378 height 36
paste textarea "POINT SOURCE AUDIO Inc (T)"
type textarea "POINT SOURCE AUDIO Inc"
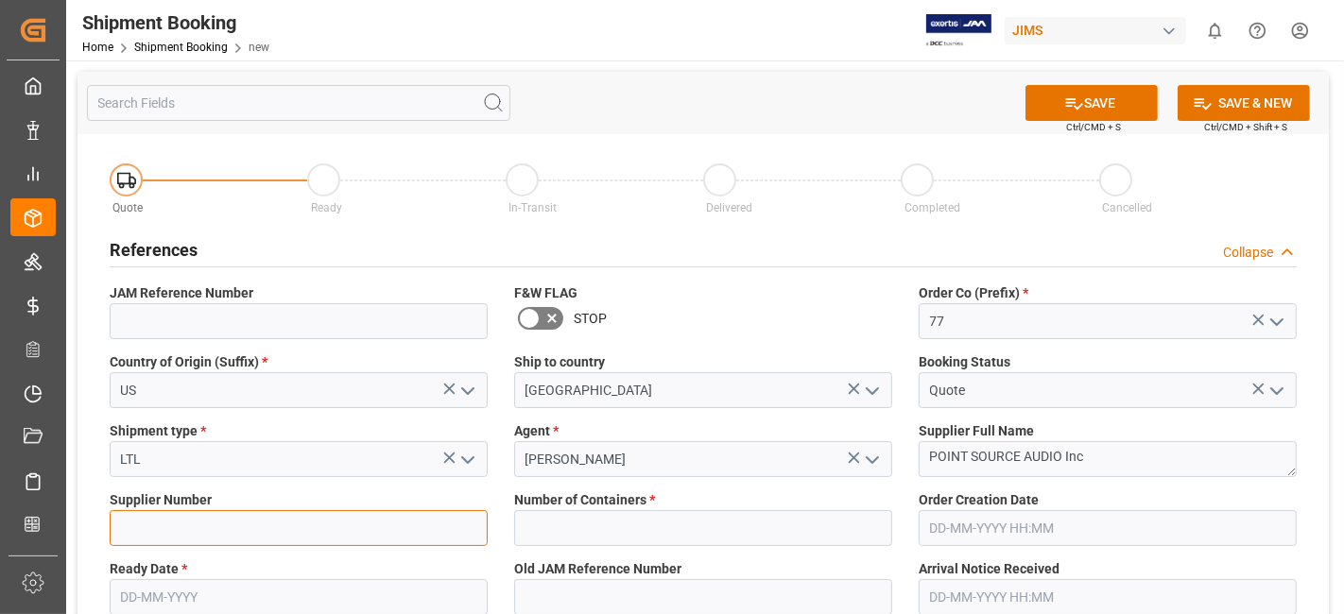
click at [198, 528] on input at bounding box center [299, 528] width 378 height 36
paste input "752705"
type input "752705"
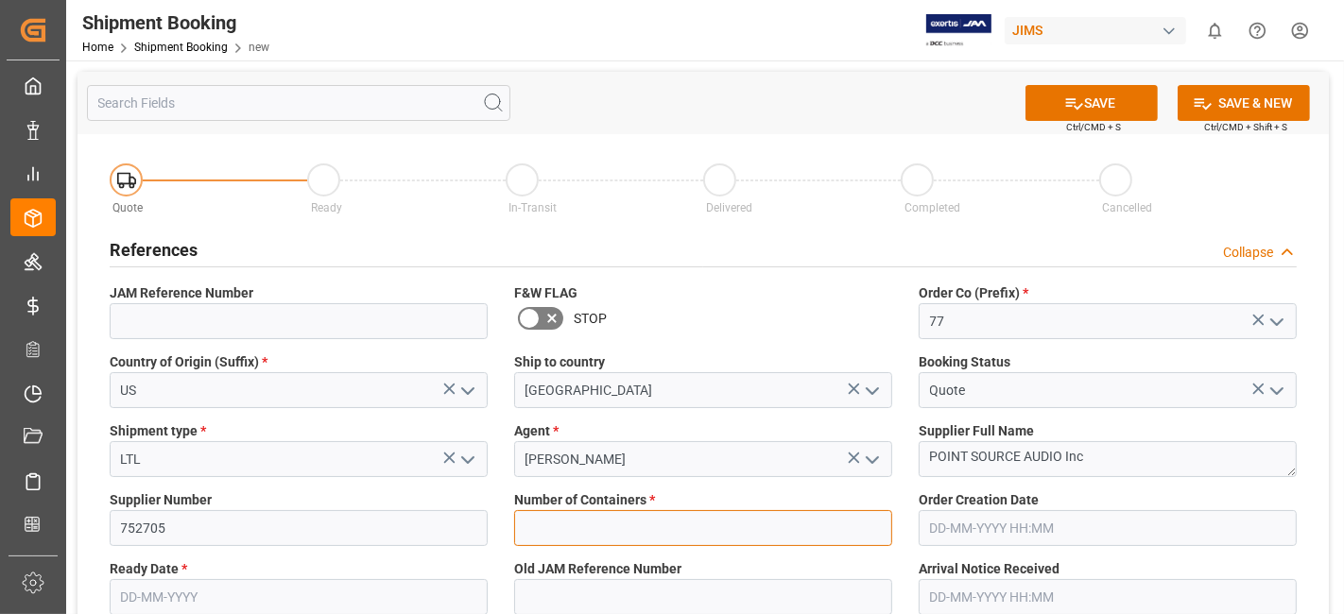
click at [649, 539] on input "text" at bounding box center [703, 528] width 378 height 36
type input "0"
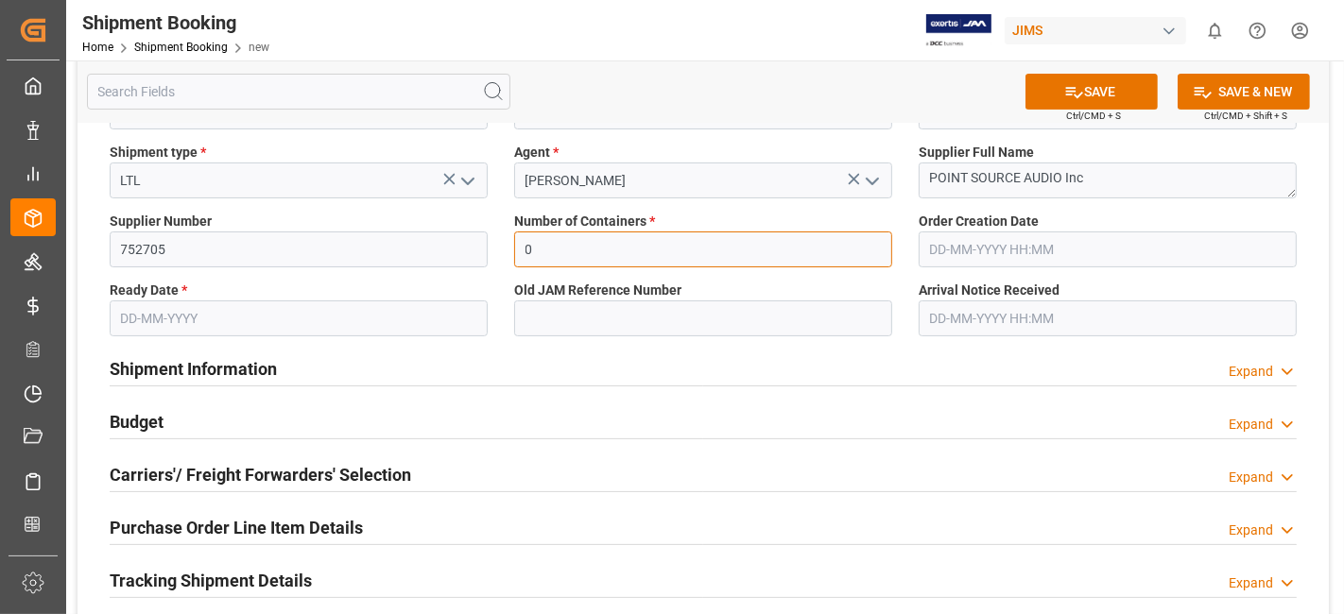
scroll to position [315, 0]
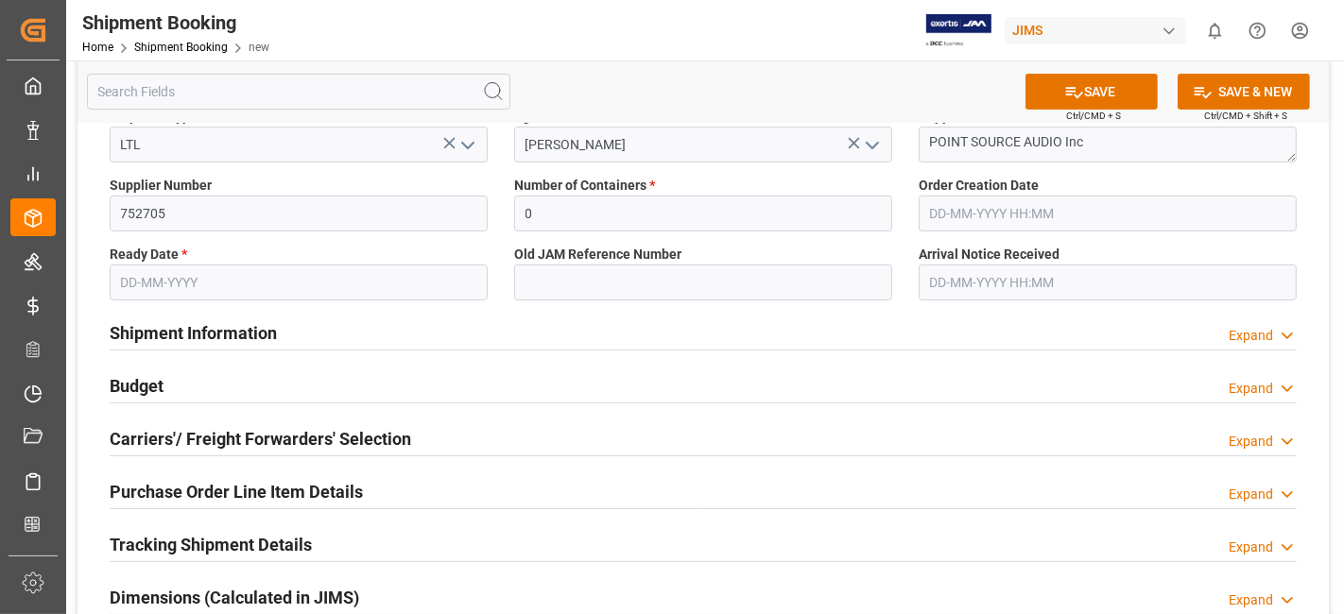
click at [200, 278] on input "text" at bounding box center [299, 283] width 378 height 36
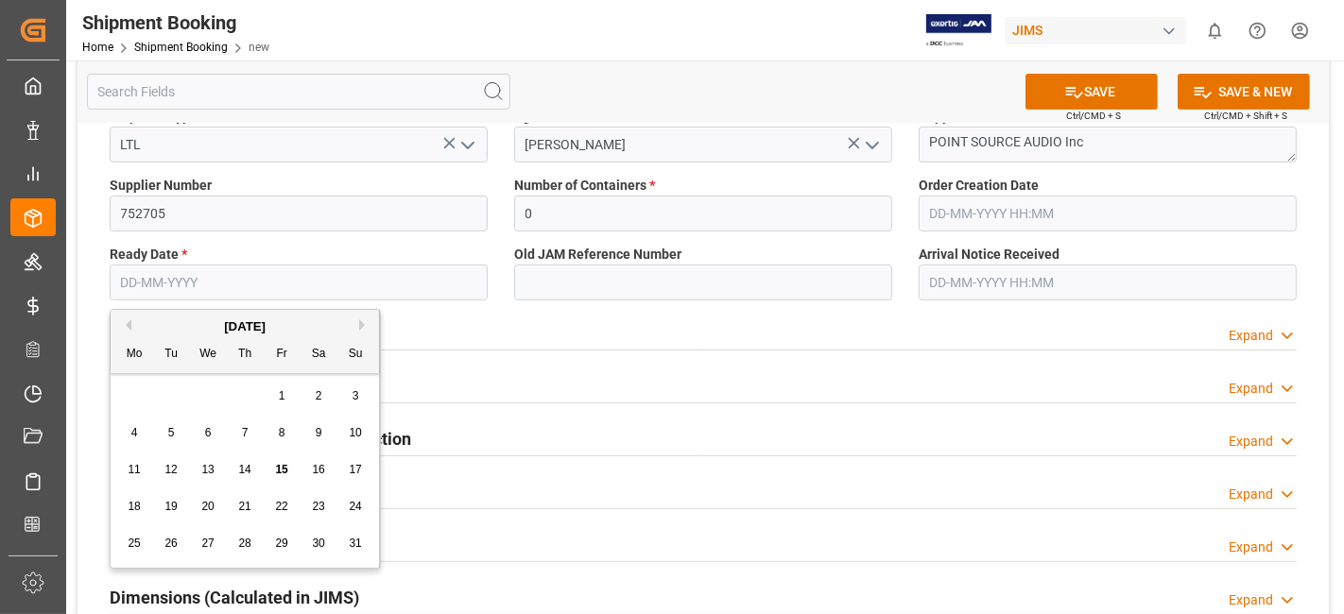
click at [175, 324] on div "August 2025" at bounding box center [245, 326] width 268 height 19
click at [283, 475] on span "15" at bounding box center [281, 469] width 12 height 13
type input "[DATE]"
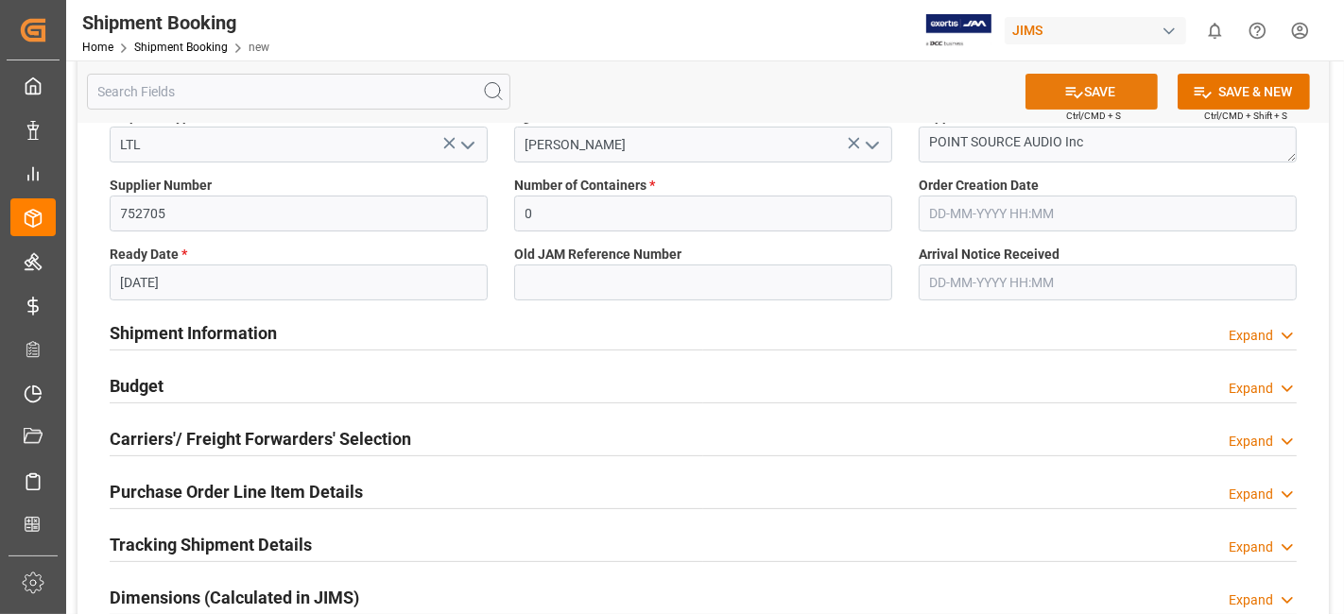
click at [1074, 92] on icon at bounding box center [1074, 92] width 20 height 20
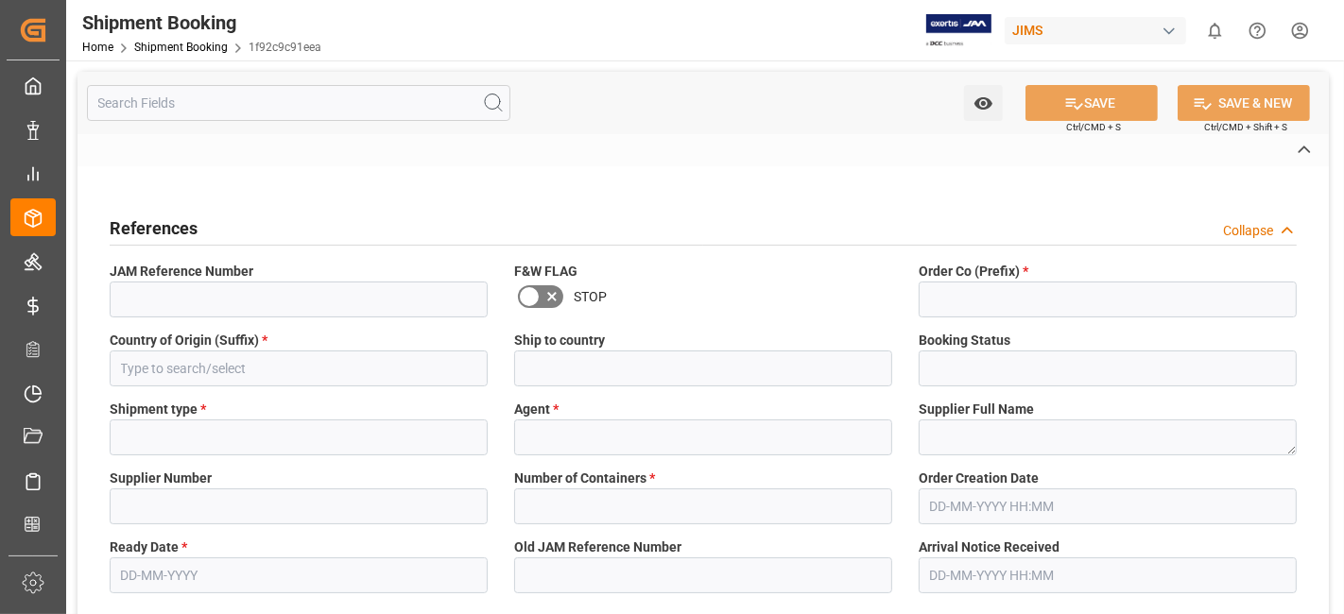
type input "77-10614-[GEOGRAPHIC_DATA]"
type input "77"
type input "US"
type input "[GEOGRAPHIC_DATA]"
type input "Quote"
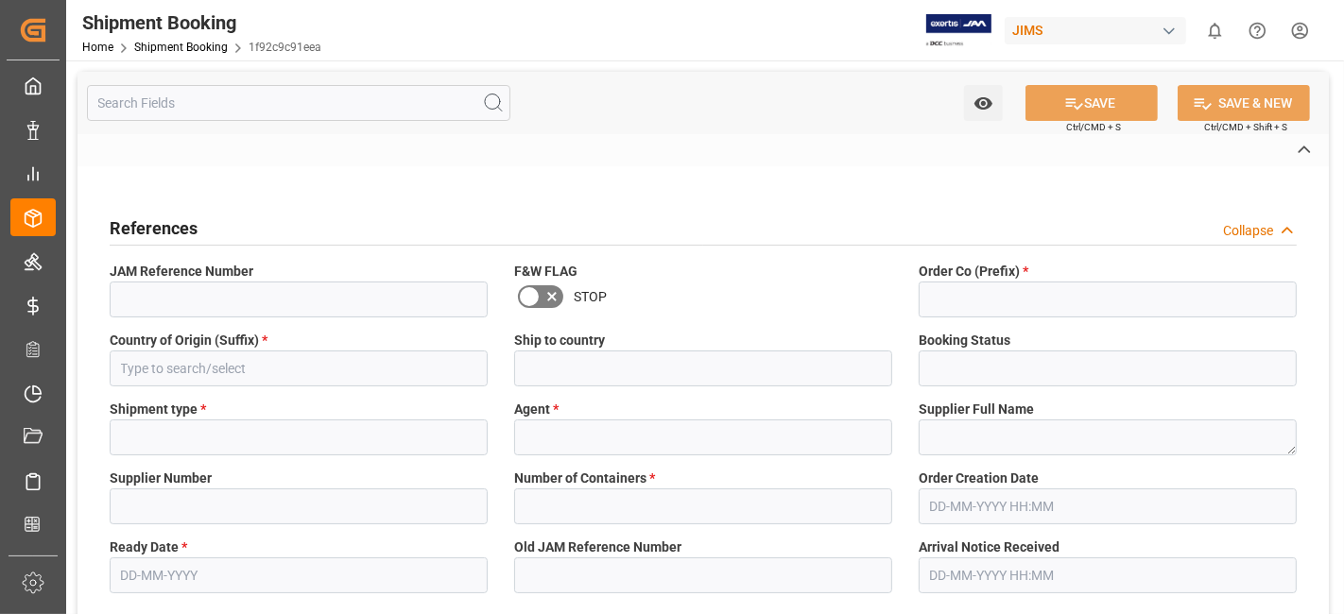
type input "LTL"
type input "[PERSON_NAME]"
type textarea "POINT SOURCE AUDIO Inc"
type input "752705"
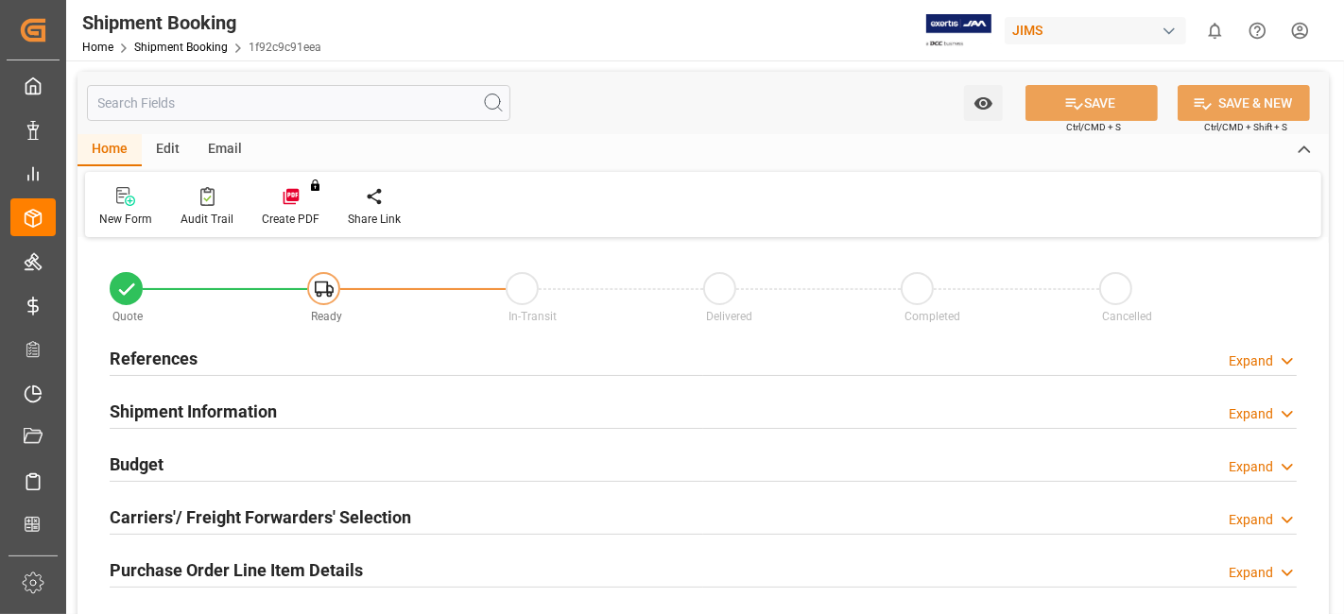
type input "0"
type input "[DATE]"
click at [219, 364] on div "References Expand" at bounding box center [703, 357] width 1187 height 36
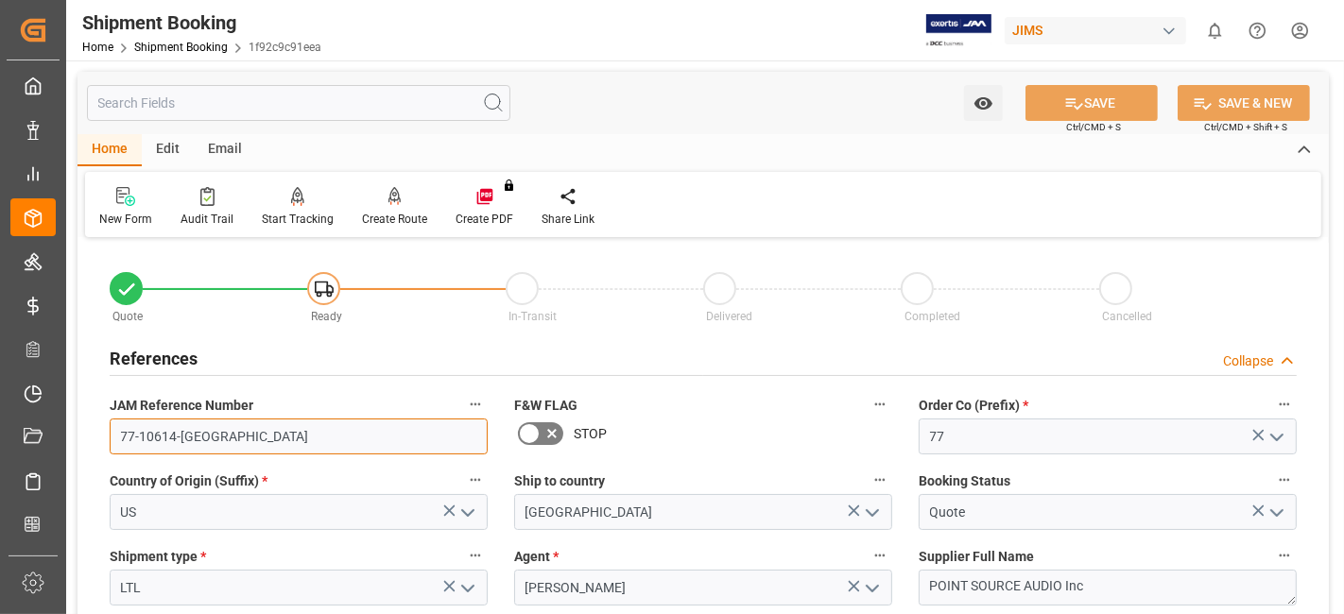
drag, startPoint x: 229, startPoint y: 443, endPoint x: 102, endPoint y: 444, distance: 126.6
click at [102, 444] on div "JAM Reference Number 77-10614-US" at bounding box center [298, 423] width 404 height 76
